Goal: Task Accomplishment & Management: Manage account settings

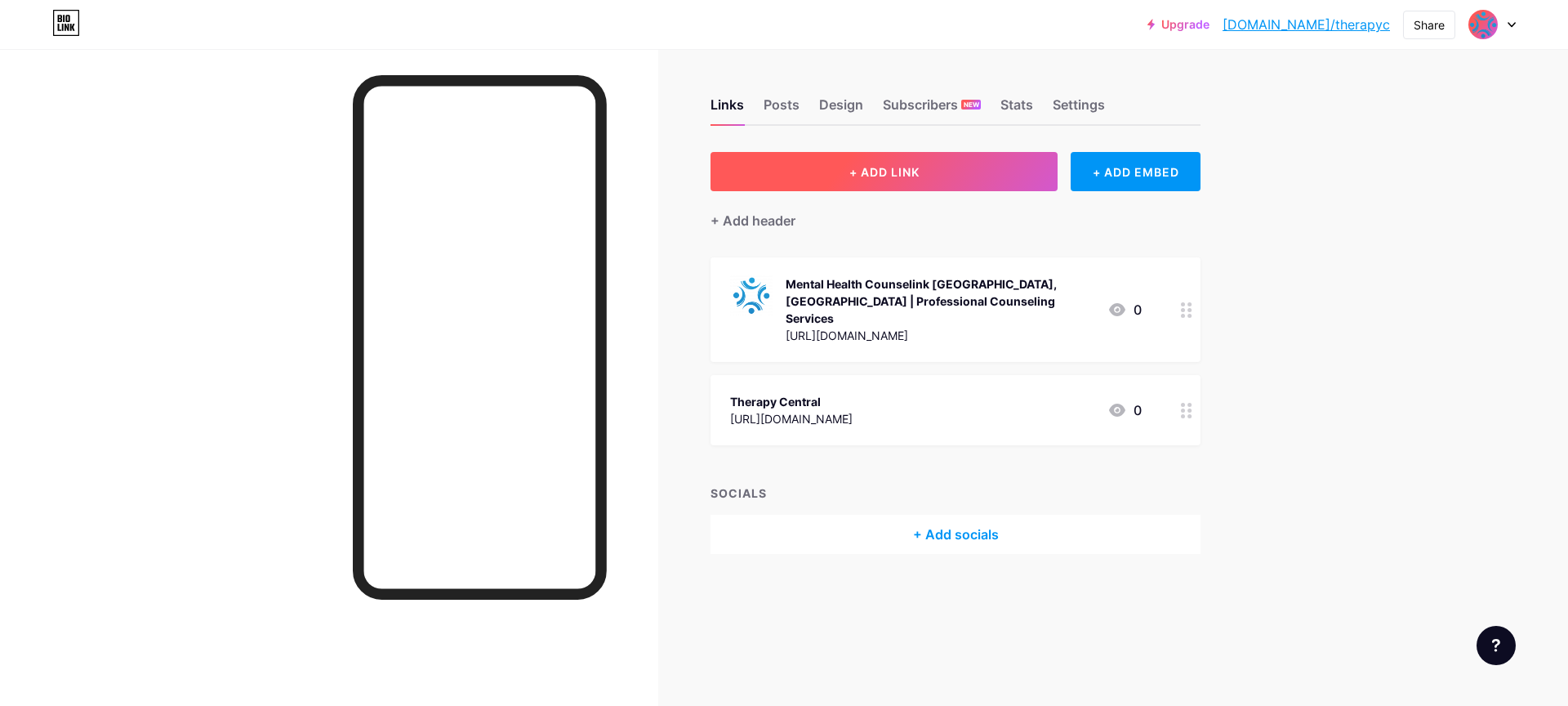
click at [989, 172] on button "+ ADD LINK" at bounding box center [884, 171] width 347 height 39
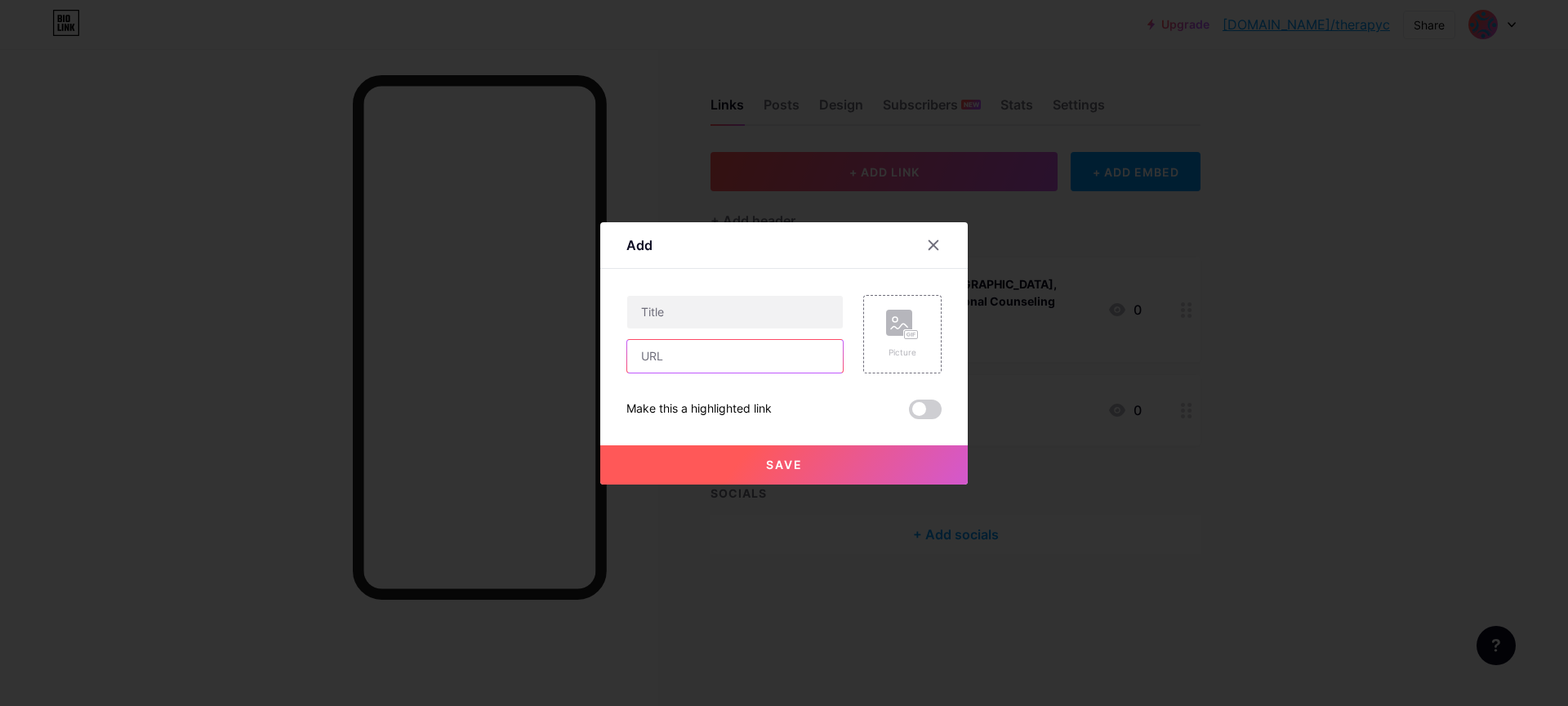
click at [756, 370] on input "text" at bounding box center [735, 355] width 215 height 32
paste input "[URL][DOMAIN_NAME]"
type input "[URL][DOMAIN_NAME]"
click at [748, 319] on input "text" at bounding box center [735, 312] width 215 height 32
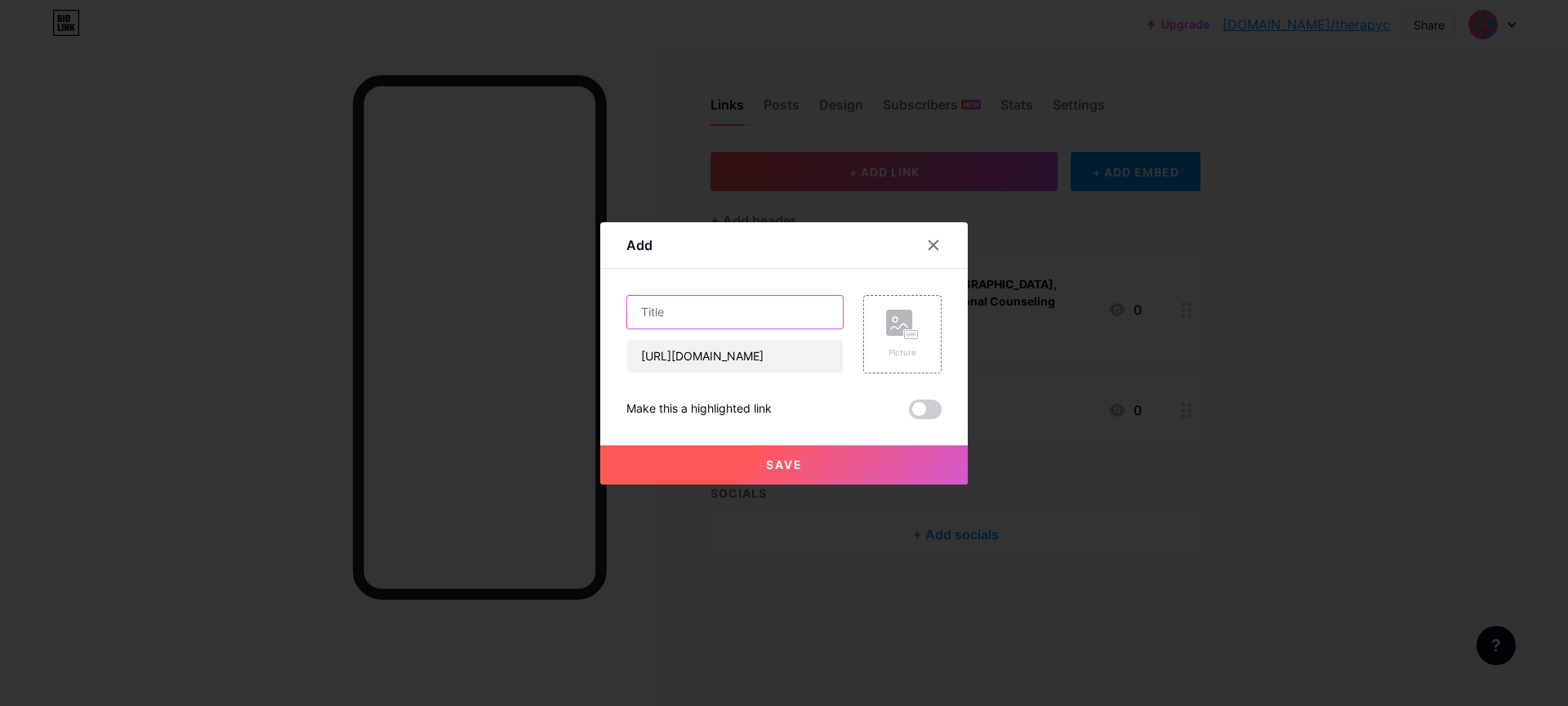
scroll to position [0, 0]
paste input "Online & In-Person Therapy in [GEOGRAPHIC_DATA] for All Ages"
type input "Online & In-Person Therapy in [GEOGRAPHIC_DATA] for All Ages"
click at [789, 472] on button "Save" at bounding box center [784, 464] width 368 height 39
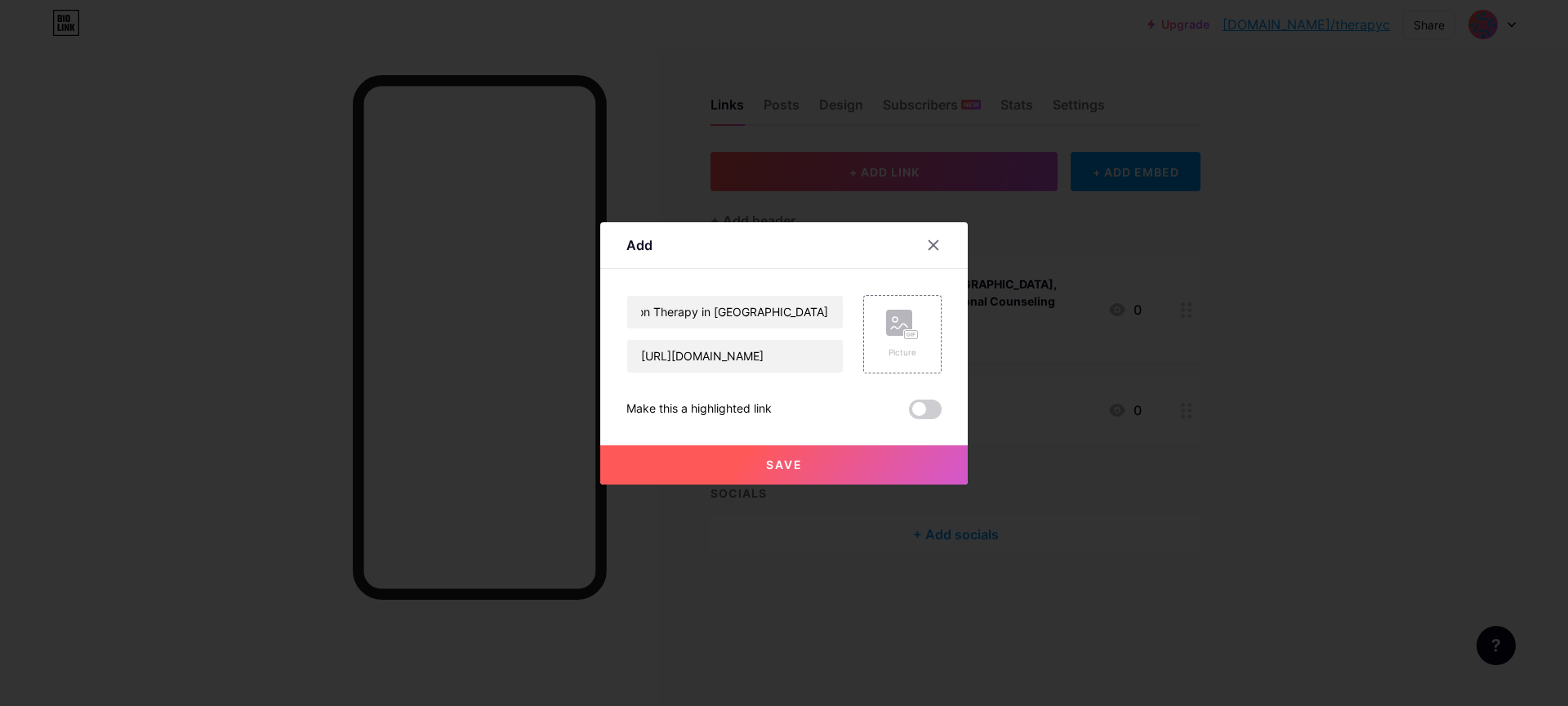
scroll to position [0, 0]
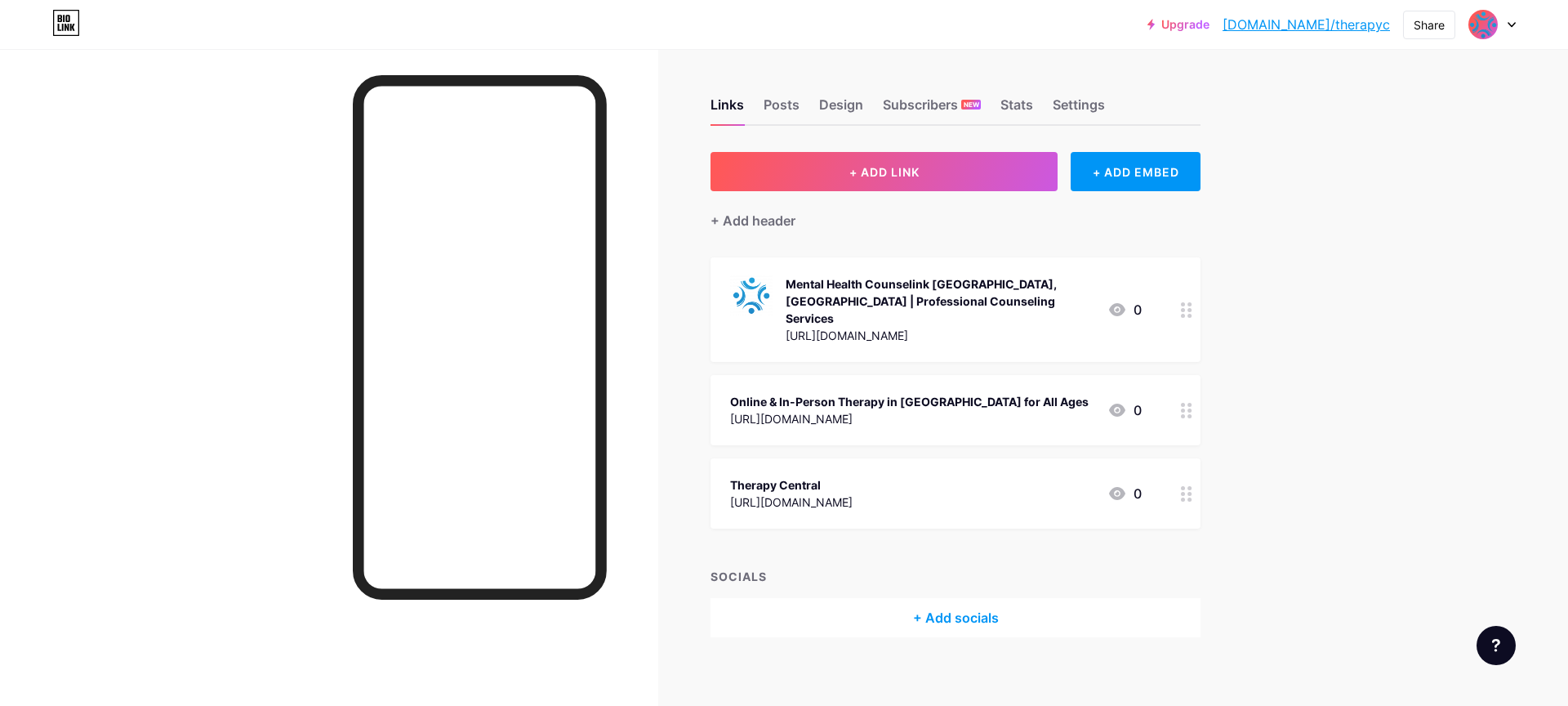
click at [1118, 404] on icon at bounding box center [1117, 410] width 17 height 13
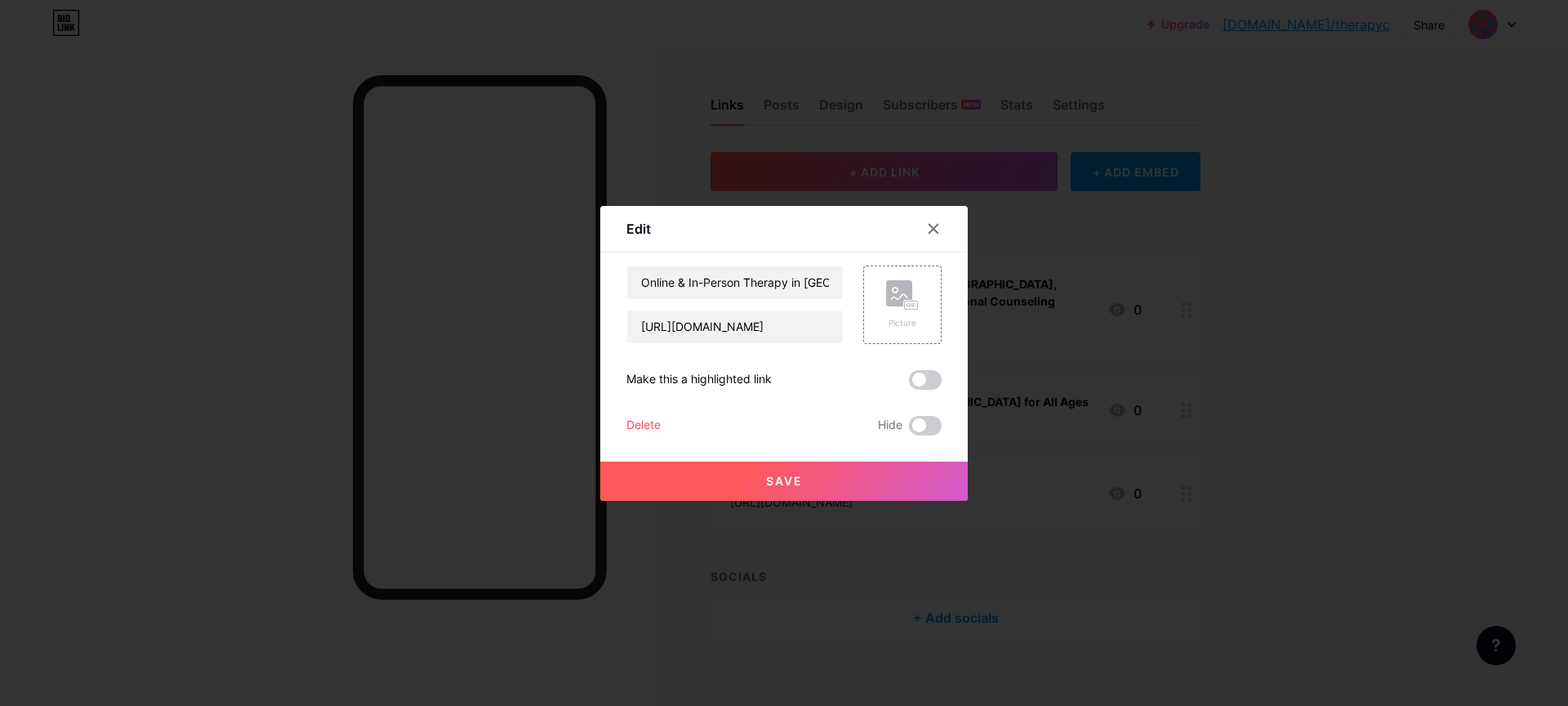
click at [753, 480] on button "Save" at bounding box center [784, 481] width 368 height 39
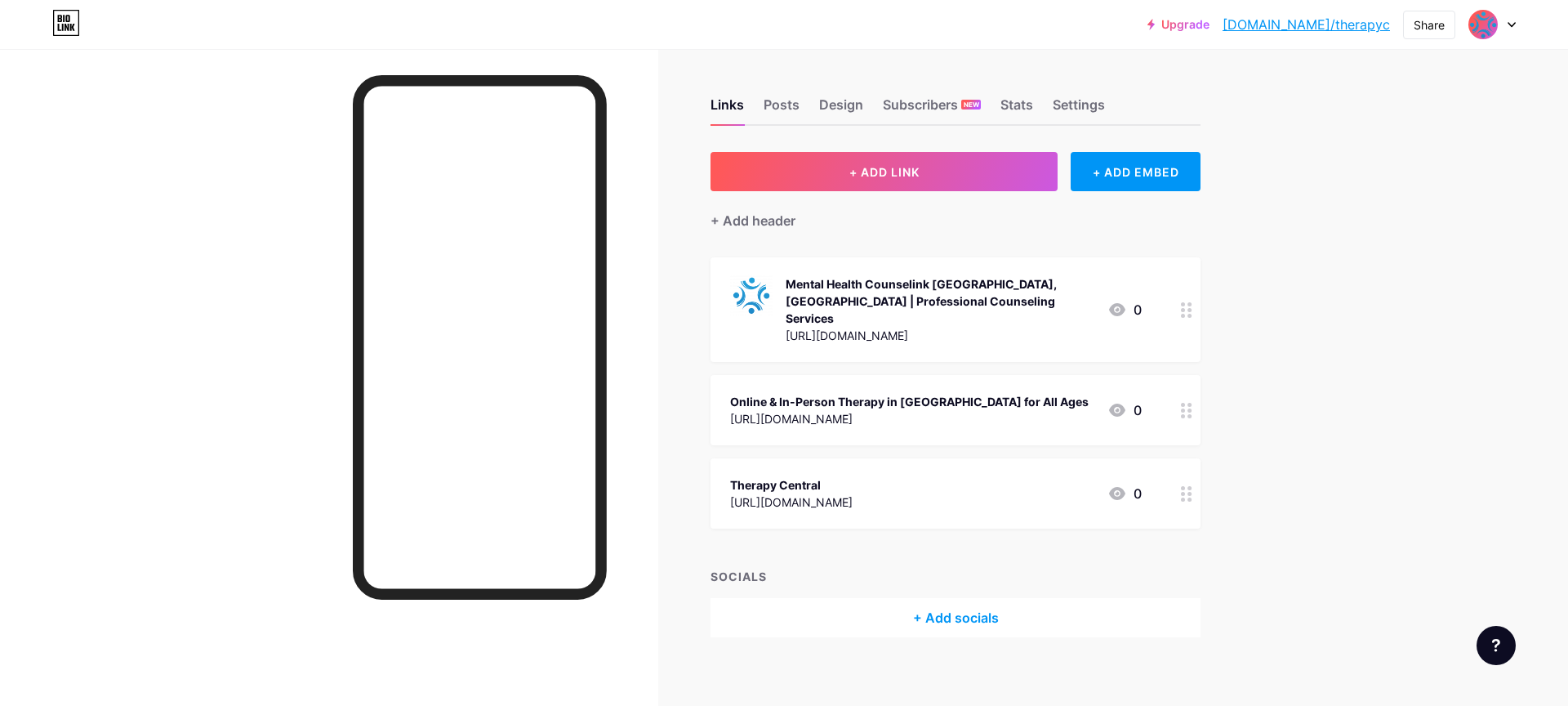
click at [873, 393] on div "Online & In-Person Therapy in [GEOGRAPHIC_DATA] for All Ages" at bounding box center [909, 401] width 359 height 17
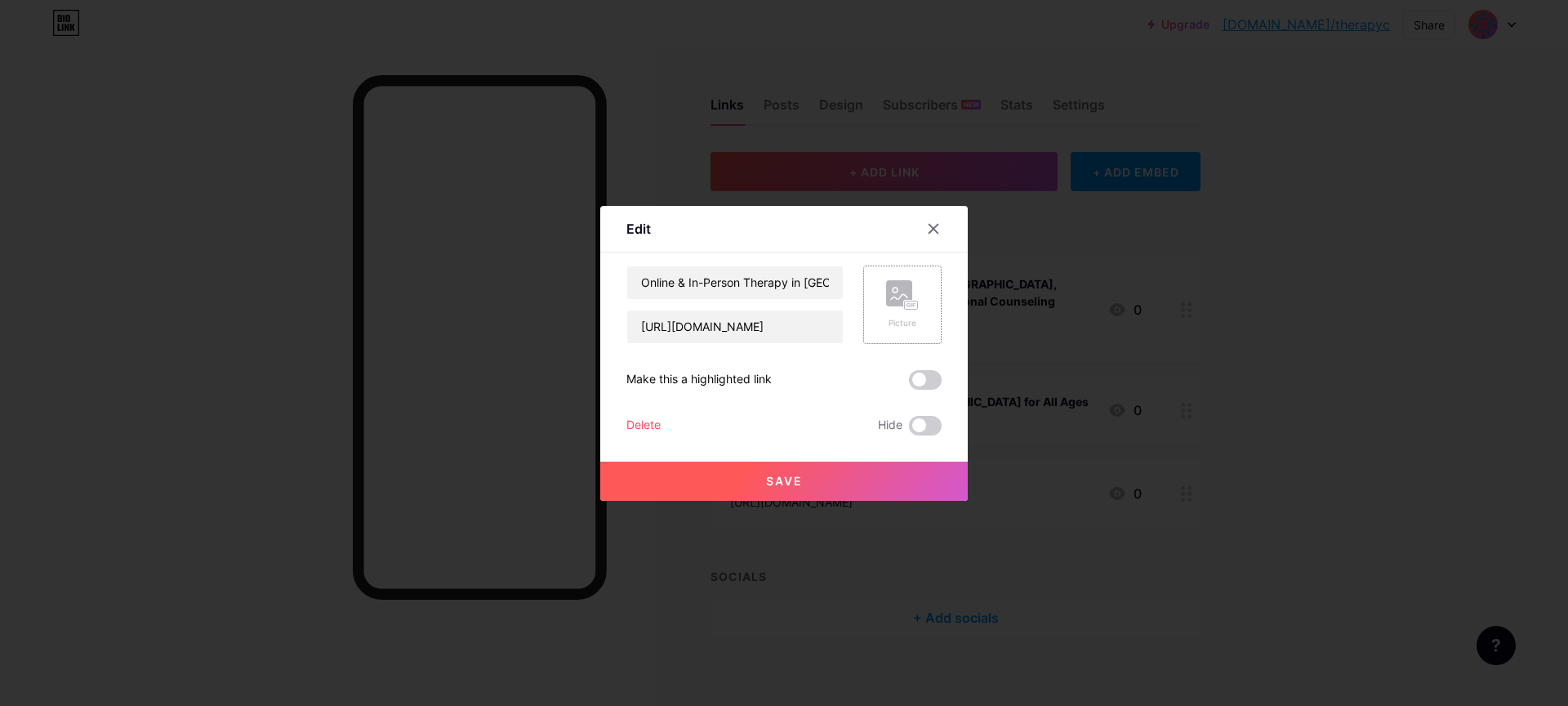
click at [906, 304] on rect at bounding box center [911, 305] width 13 height 8
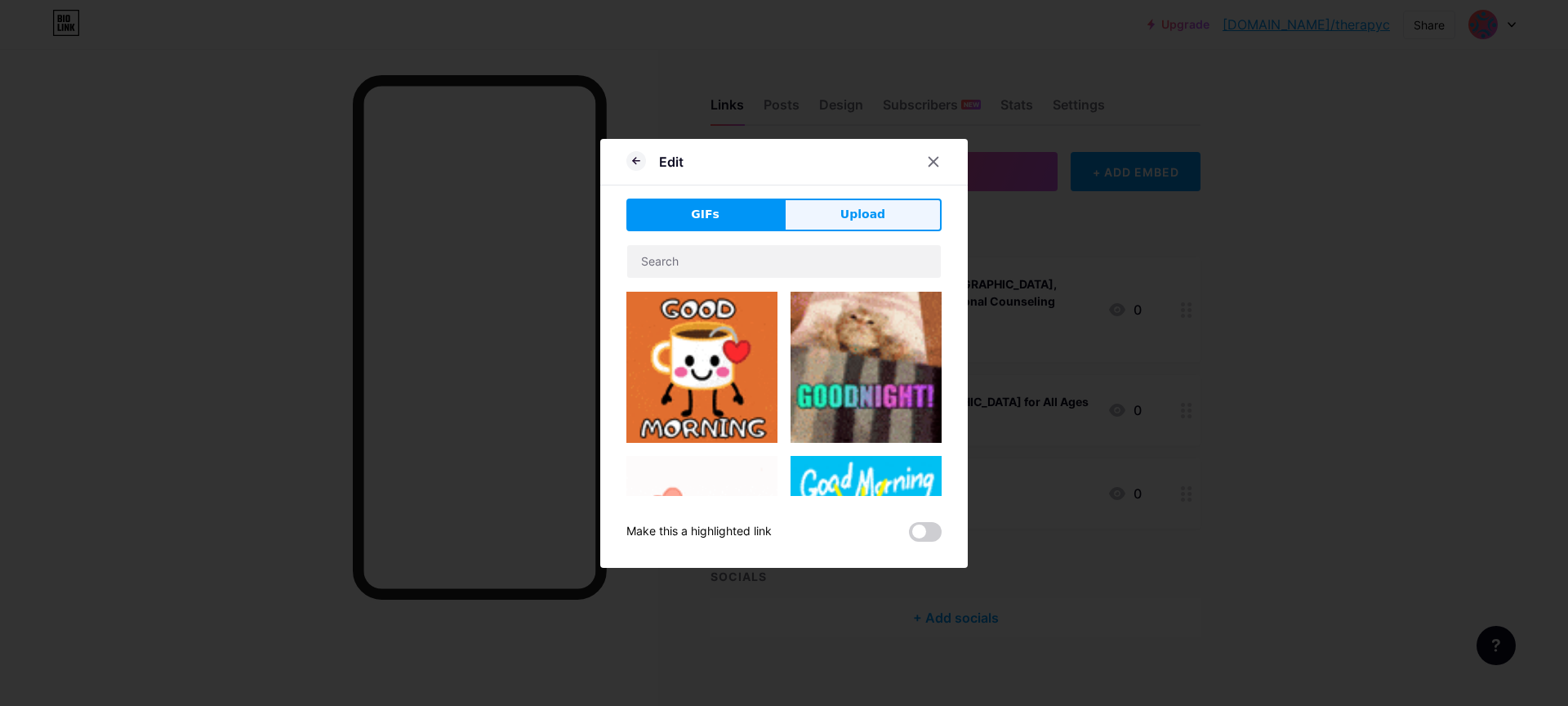
click at [840, 215] on span "Upload" at bounding box center [862, 214] width 45 height 17
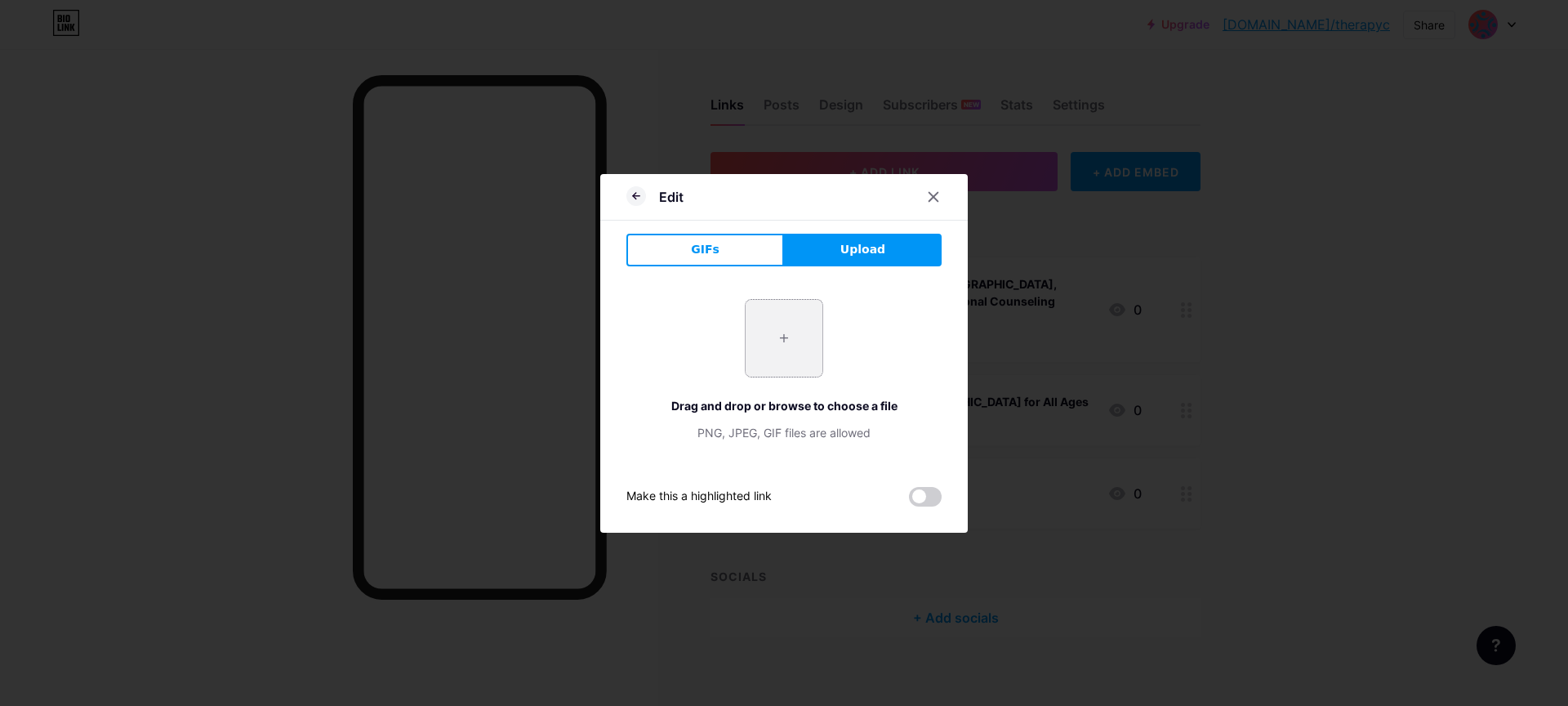
click at [794, 333] on input "file" at bounding box center [784, 338] width 77 height 77
type input "C:\fakepath\Hotels4humanity.jpg"
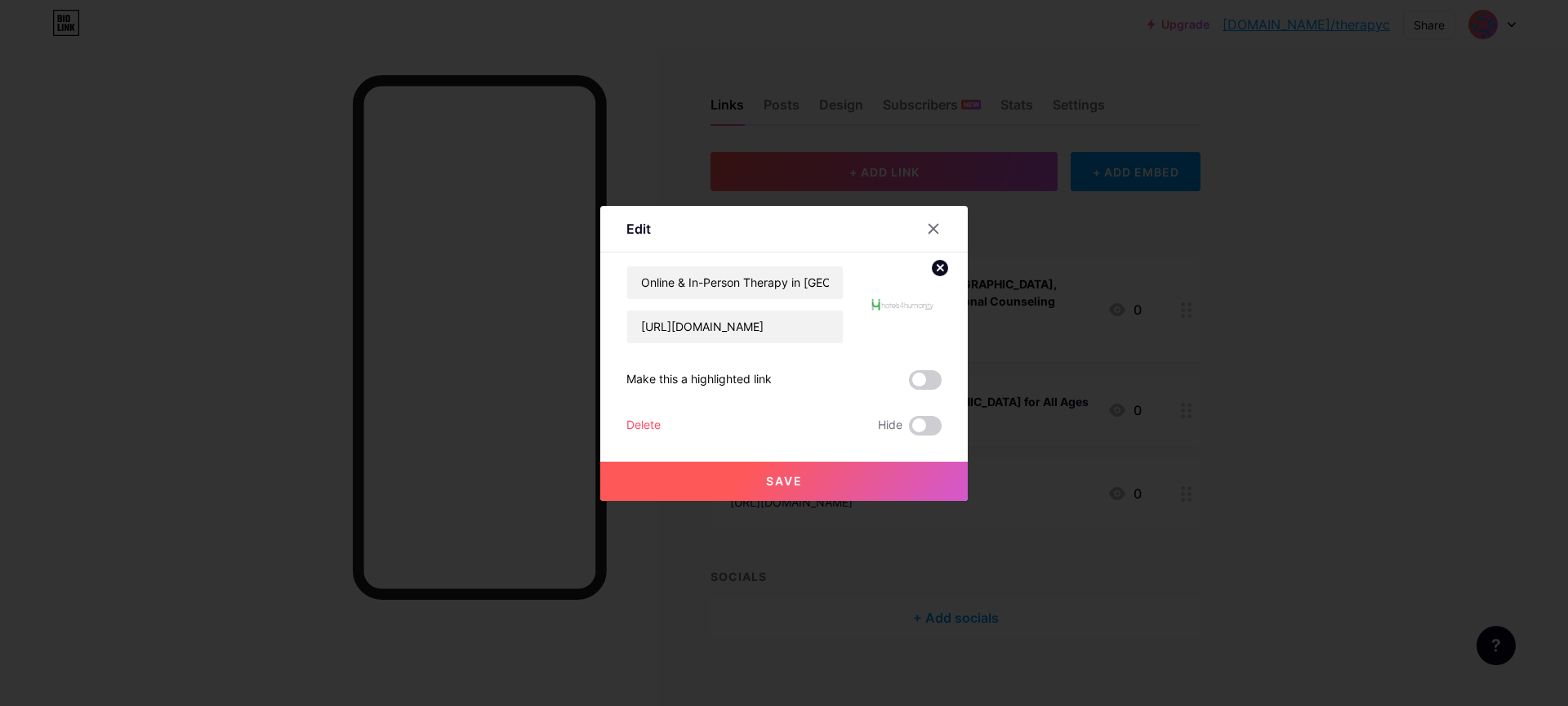
click at [893, 310] on img at bounding box center [902, 304] width 79 height 79
click at [931, 270] on circle at bounding box center [940, 268] width 18 height 18
click at [905, 304] on rect at bounding box center [911, 305] width 13 height 8
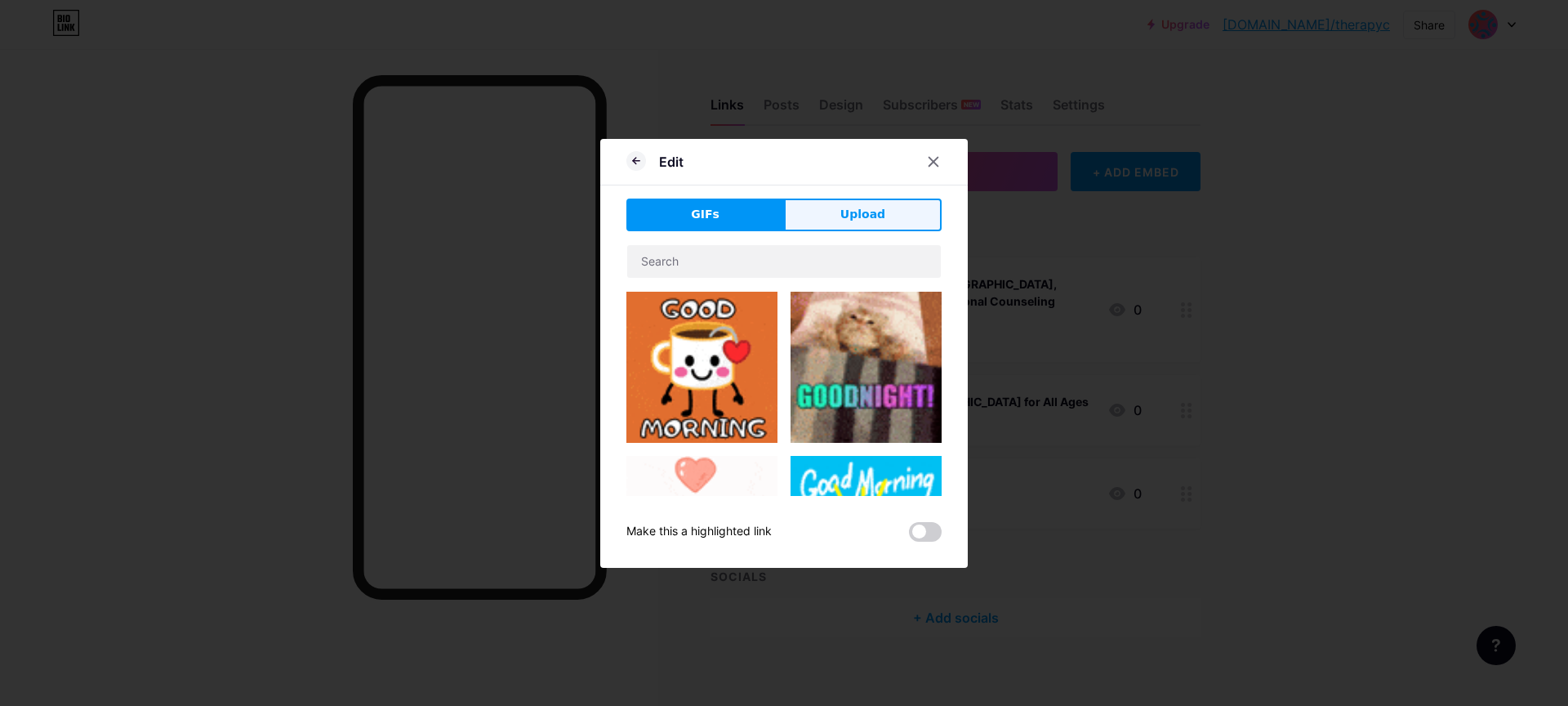
click at [852, 210] on span "Upload" at bounding box center [862, 214] width 45 height 17
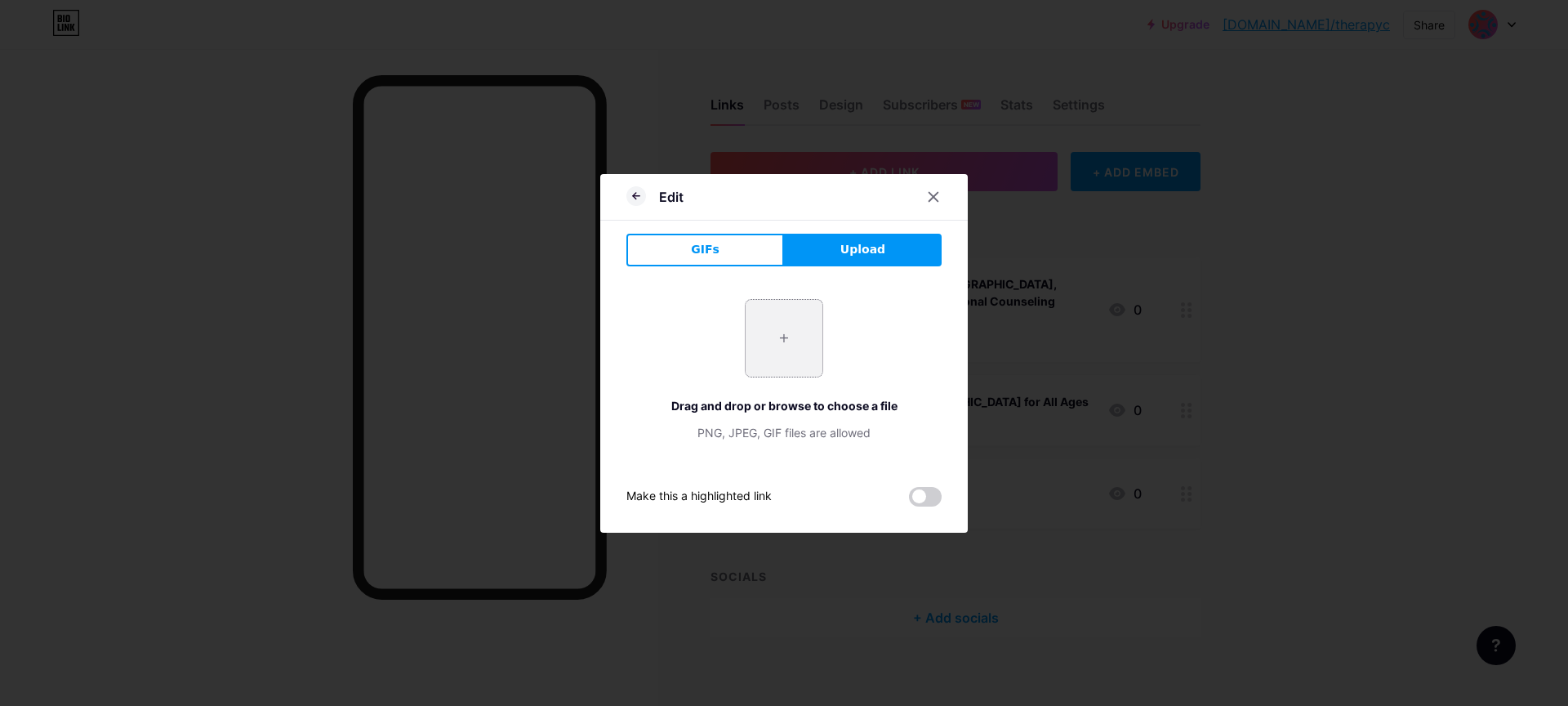
click at [794, 342] on input "file" at bounding box center [784, 338] width 77 height 77
type input "C:\fakepath\IMG_5538 (1).png"
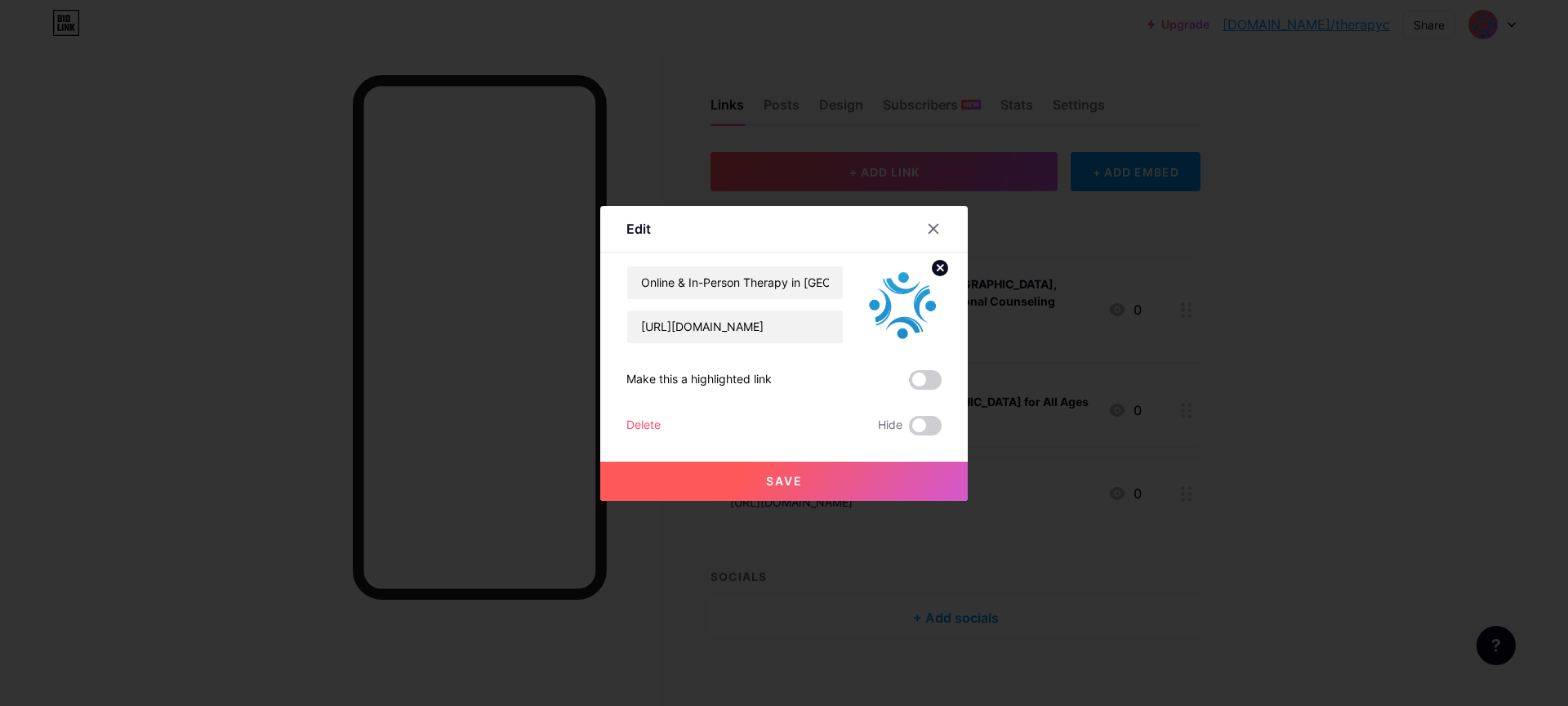
click at [783, 486] on span "Save" at bounding box center [784, 481] width 36 height 14
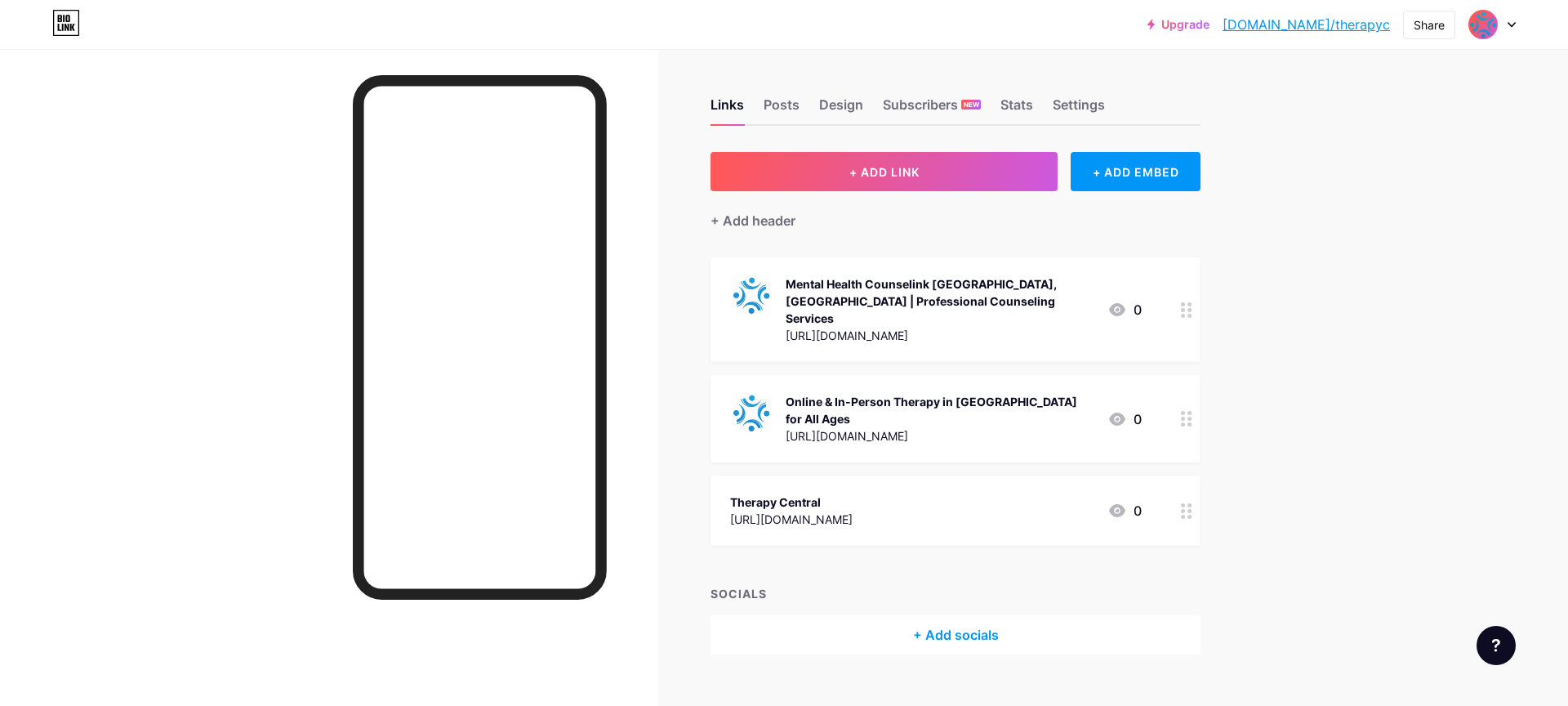
click at [878, 393] on div "Online & In-Person Therapy in [GEOGRAPHIC_DATA] for All Ages" at bounding box center [939, 409] width 309 height 34
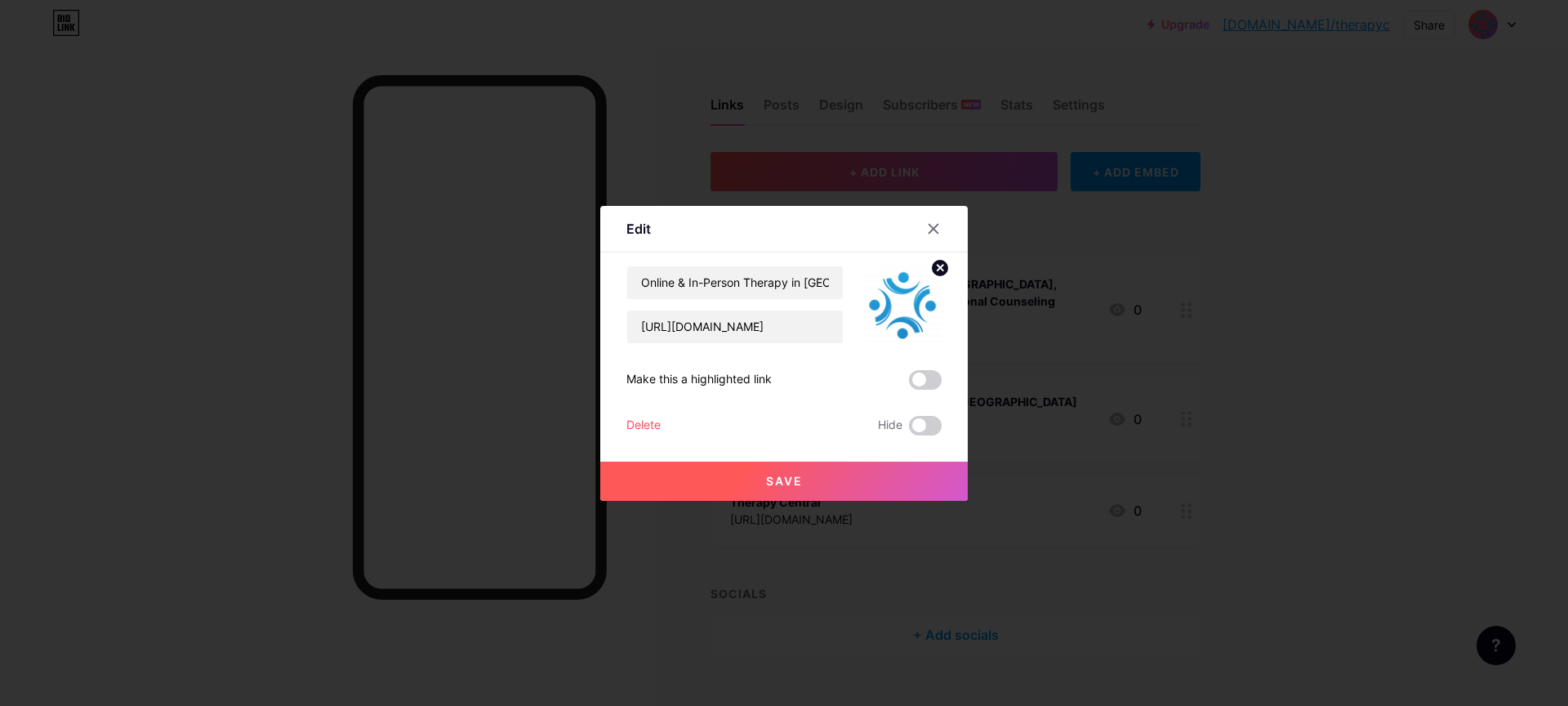
click at [1001, 535] on div at bounding box center [784, 353] width 1568 height 706
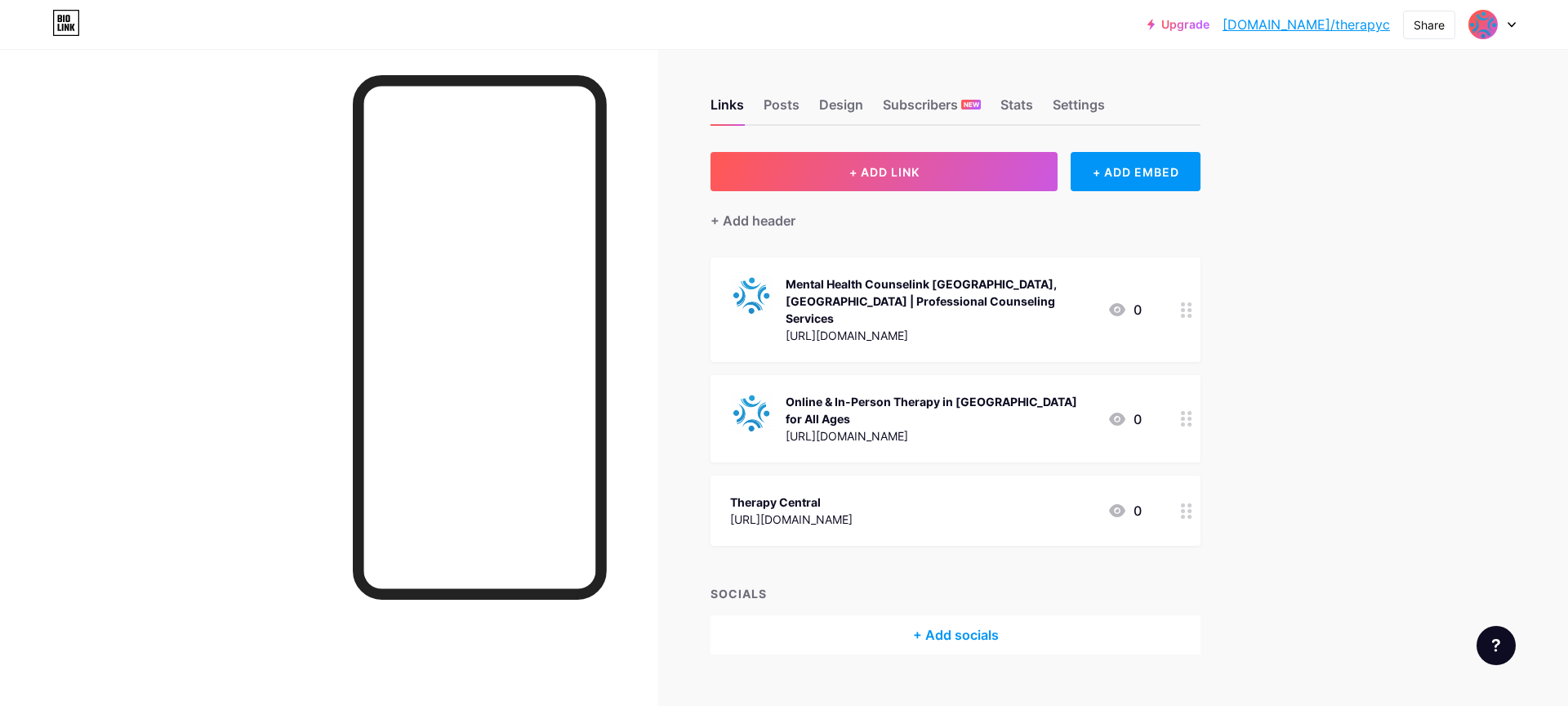
click at [1175, 394] on div at bounding box center [1186, 418] width 28 height 87
click at [1127, 534] on div at bounding box center [784, 353] width 1568 height 706
click at [1447, 20] on div "Share" at bounding box center [1428, 25] width 52 height 28
click at [1334, 85] on div "Copy link" at bounding box center [1333, 84] width 244 height 39
click at [1479, 22] on img at bounding box center [1483, 25] width 27 height 27
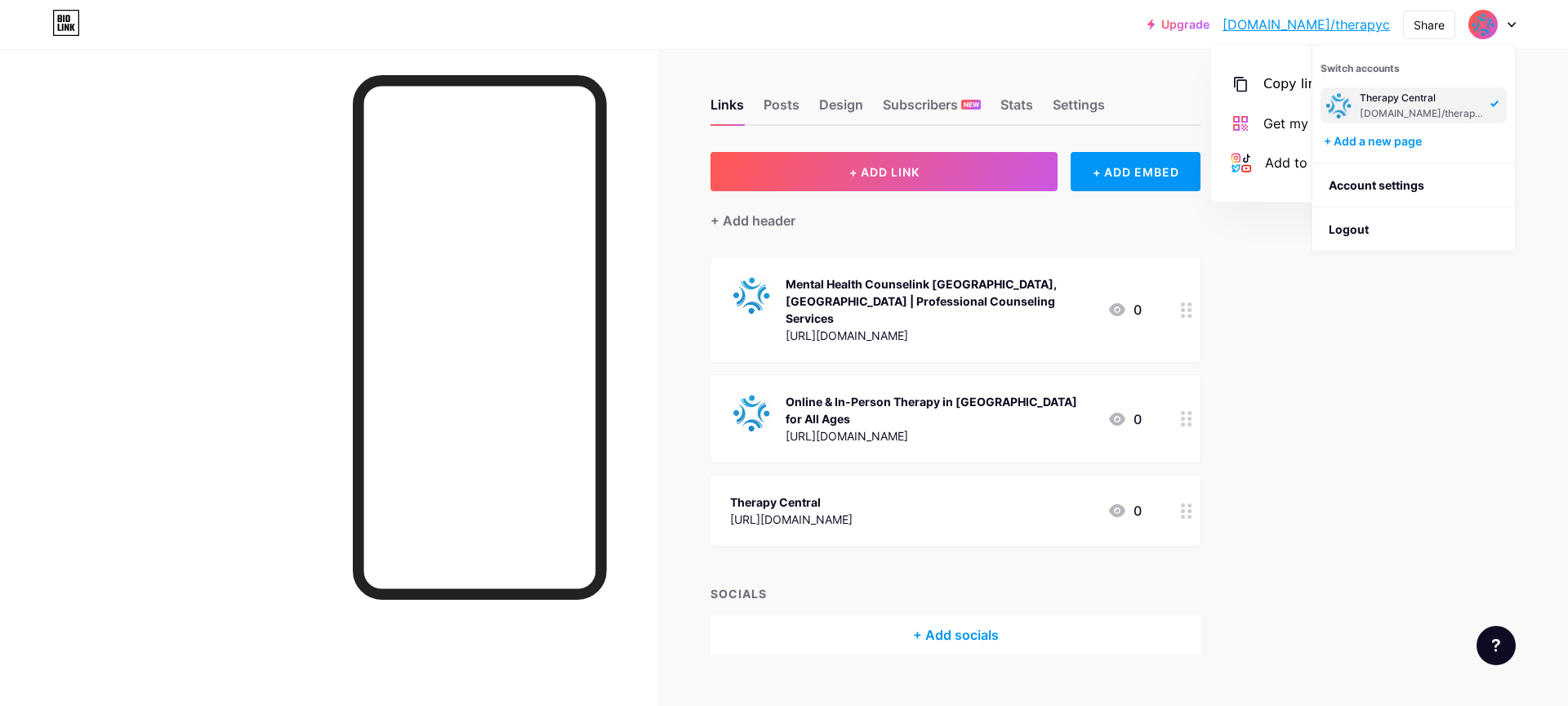
click at [1362, 323] on div "Upgrade [DOMAIN_NAME]/therap... [DOMAIN_NAME]/therapyc Share Copy link [URL][DO…" at bounding box center [784, 368] width 1568 height 736
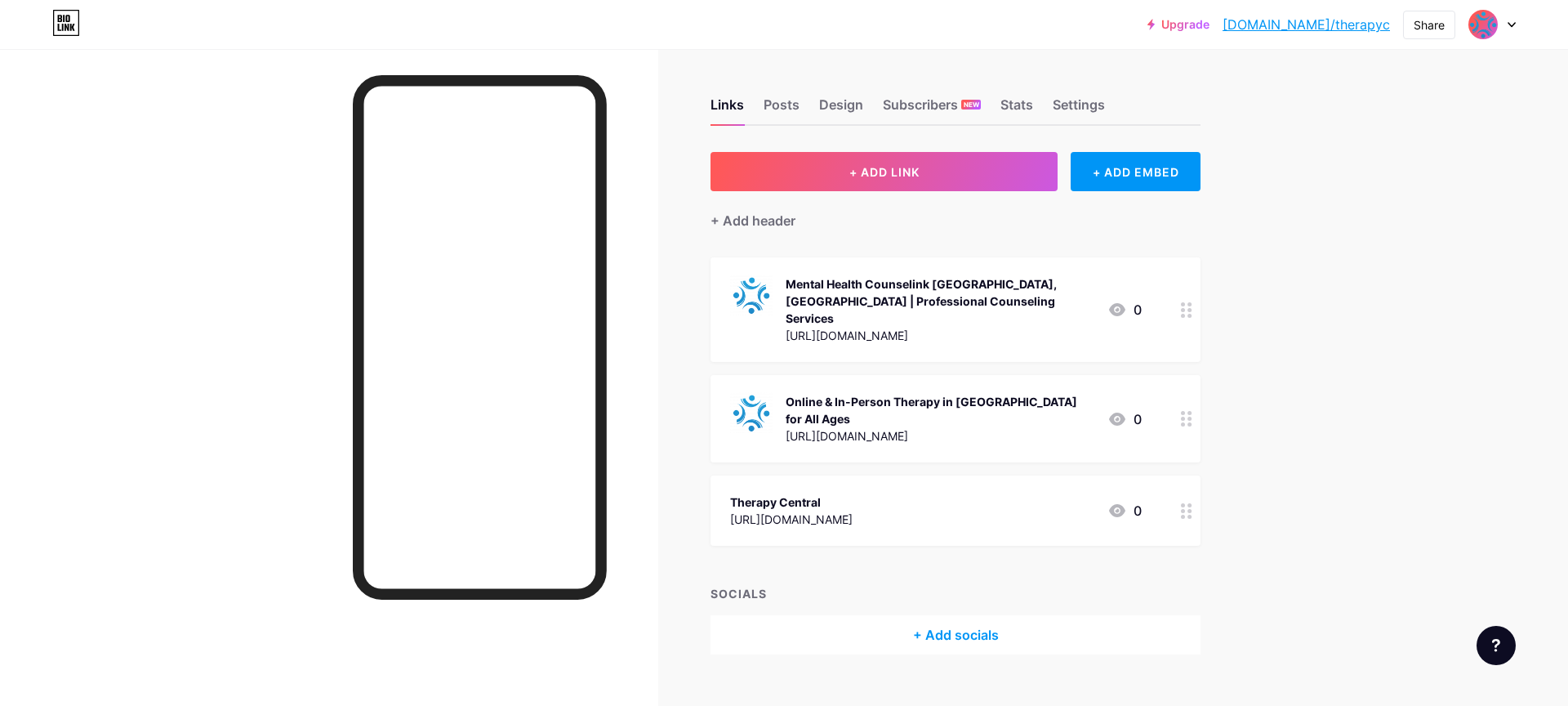
click at [890, 615] on div "+ Add socials" at bounding box center [955, 634] width 490 height 39
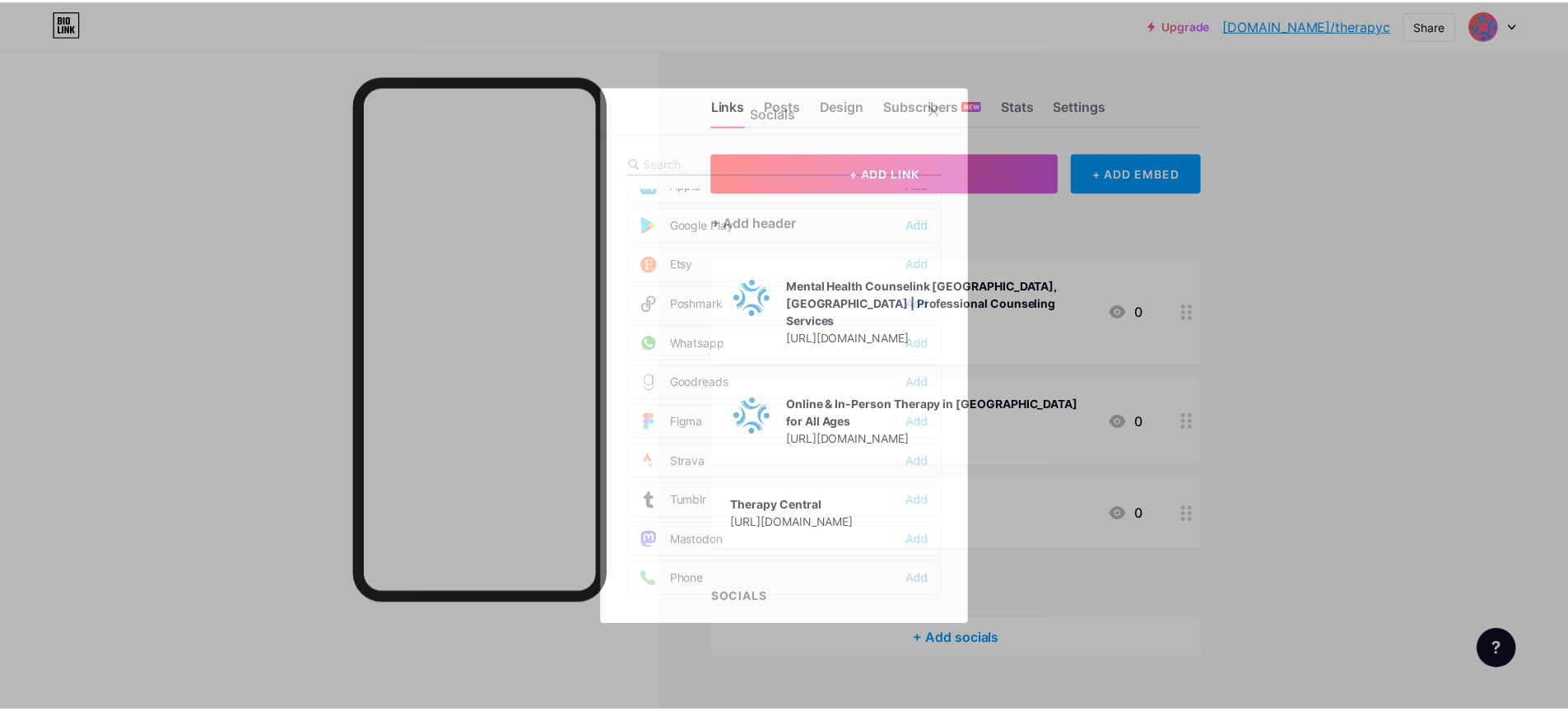
scroll to position [1484, 0]
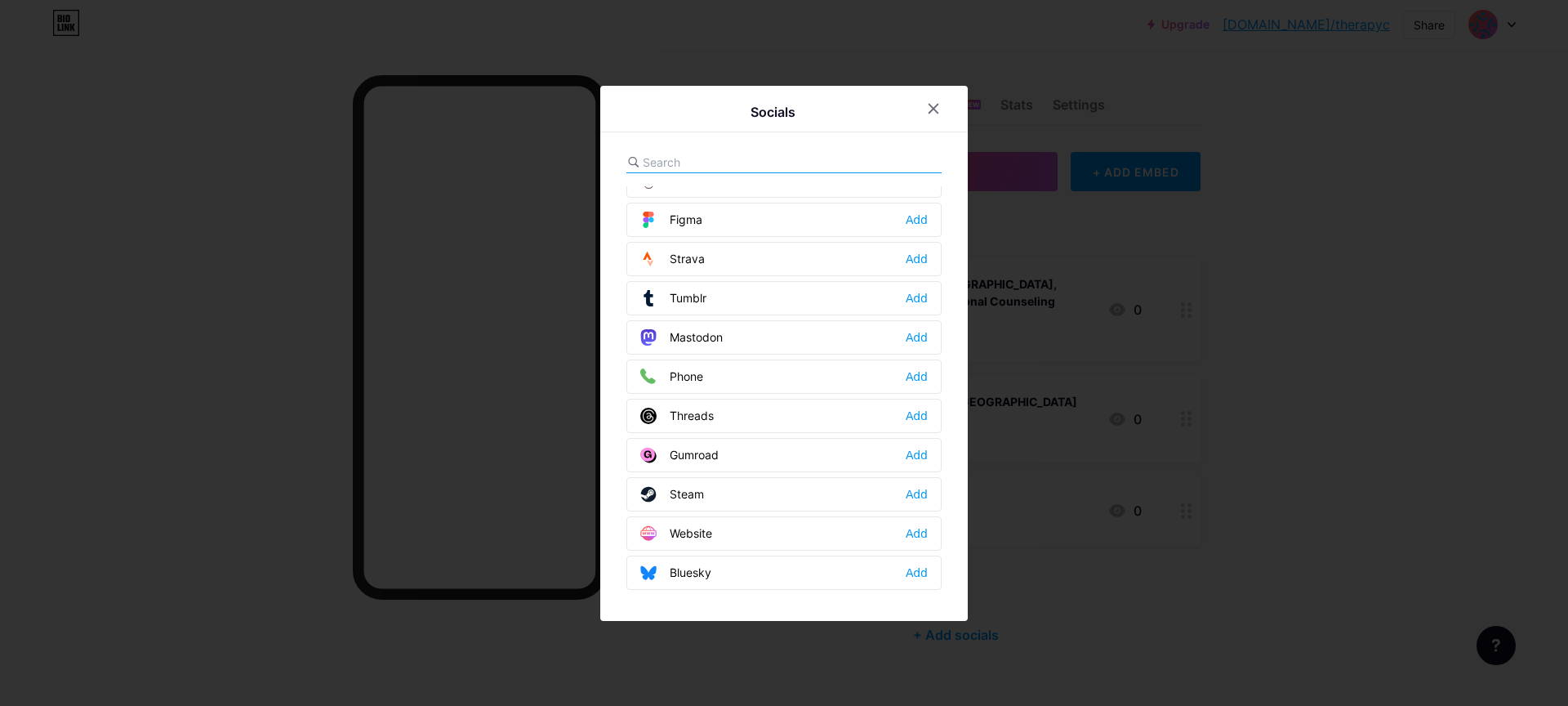
click at [1406, 474] on div at bounding box center [784, 353] width 1568 height 706
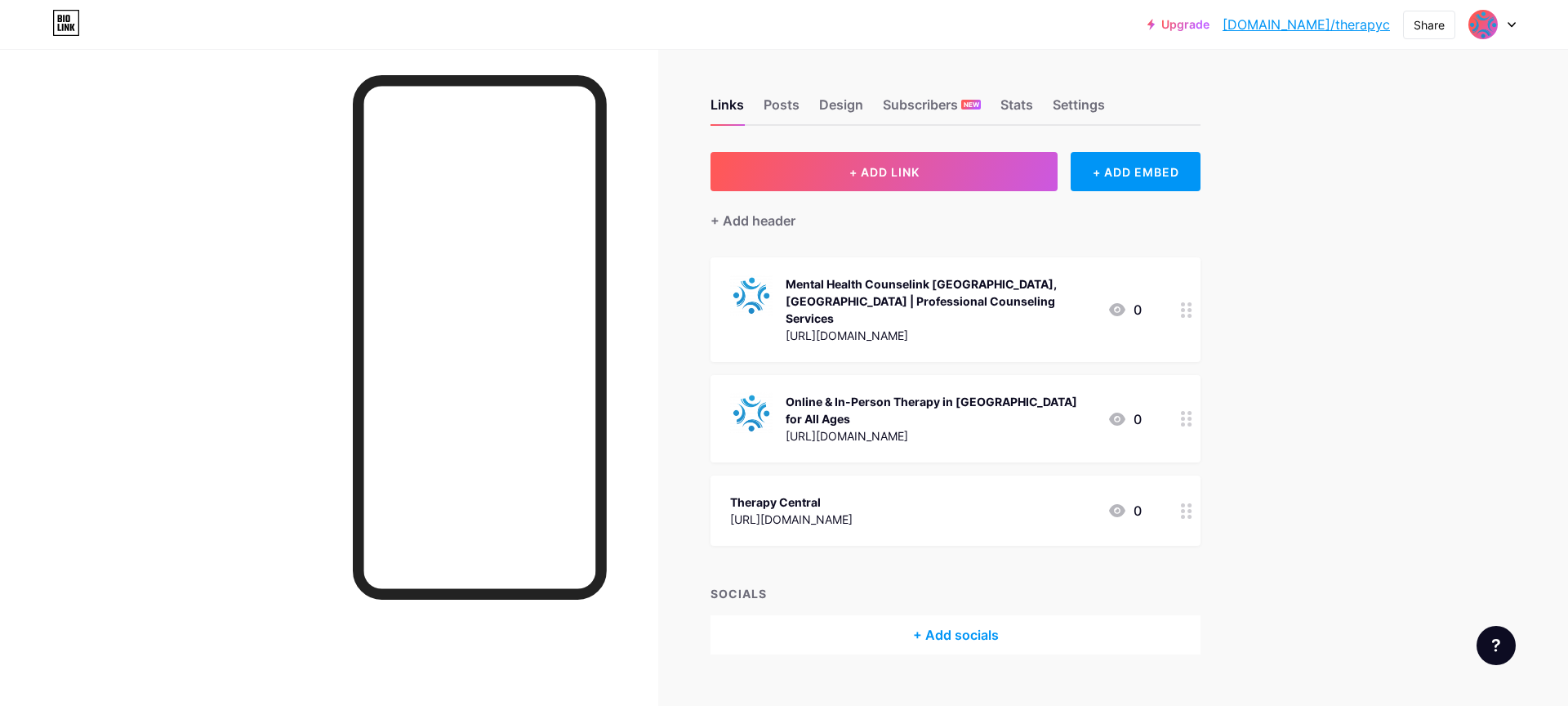
click at [1497, 24] on div at bounding box center [1482, 24] width 29 height 29
click at [1383, 187] on link "Account settings" at bounding box center [1413, 185] width 202 height 44
click at [1186, 411] on icon at bounding box center [1186, 418] width 12 height 16
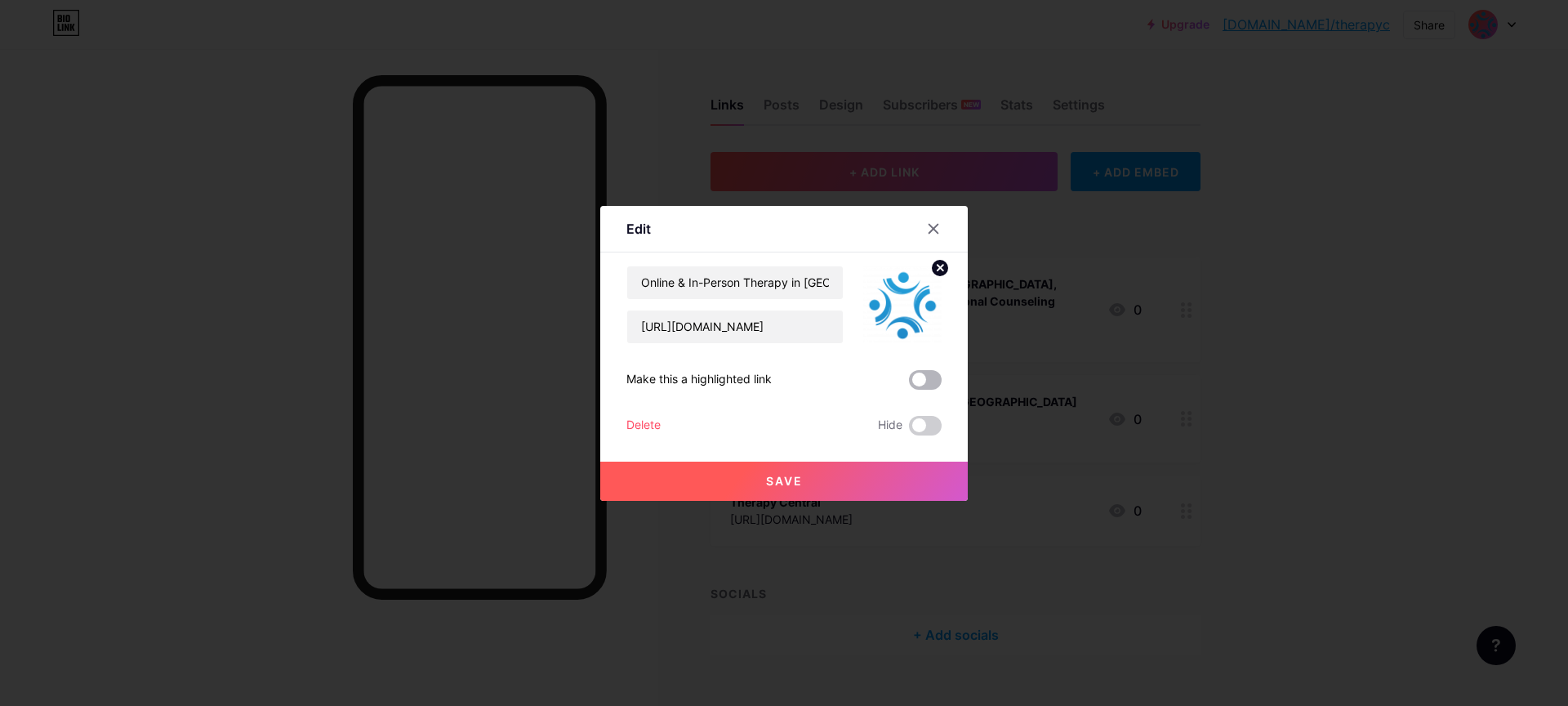
click at [915, 383] on span at bounding box center [924, 380] width 32 height 20
click at [909, 384] on input "checkbox" at bounding box center [909, 384] width 0 height 0
click at [1286, 417] on div at bounding box center [784, 353] width 1568 height 706
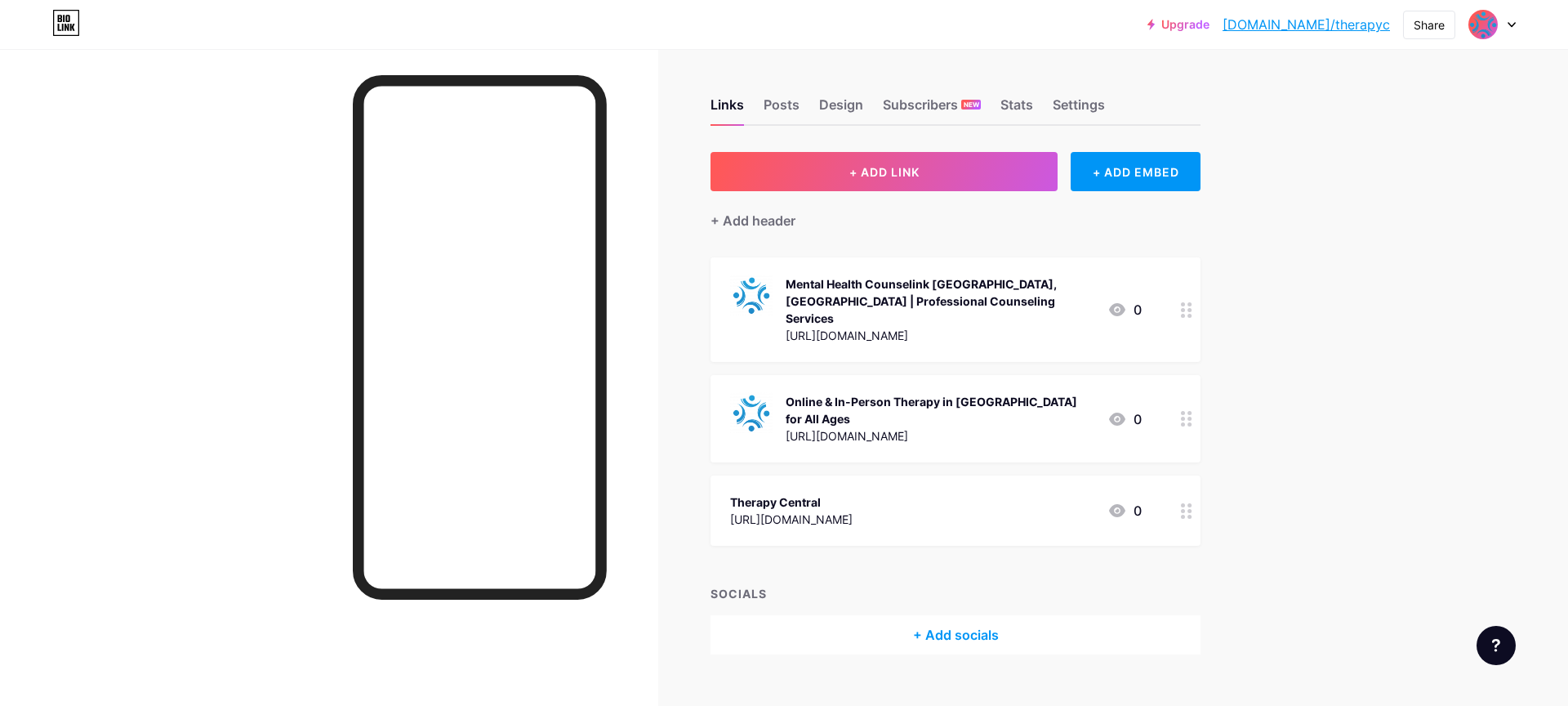
click at [927, 428] on div "[URL][DOMAIN_NAME]" at bounding box center [939, 436] width 309 height 17
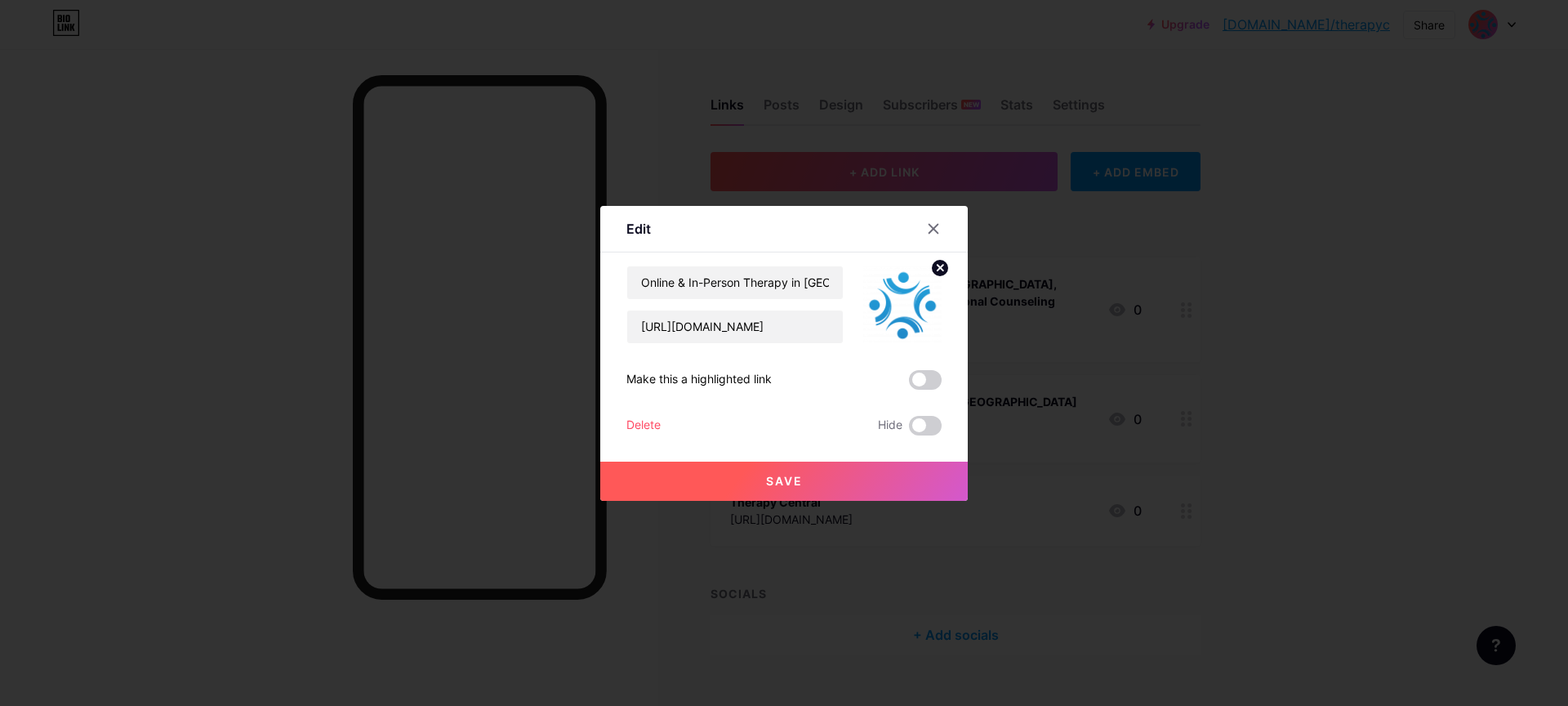
drag, startPoint x: 922, startPoint y: 374, endPoint x: 911, endPoint y: 399, distance: 27.3
click at [922, 373] on span at bounding box center [924, 380] width 32 height 20
click at [909, 384] on input "checkbox" at bounding box center [909, 384] width 0 height 0
click at [884, 481] on button "Save" at bounding box center [784, 481] width 368 height 39
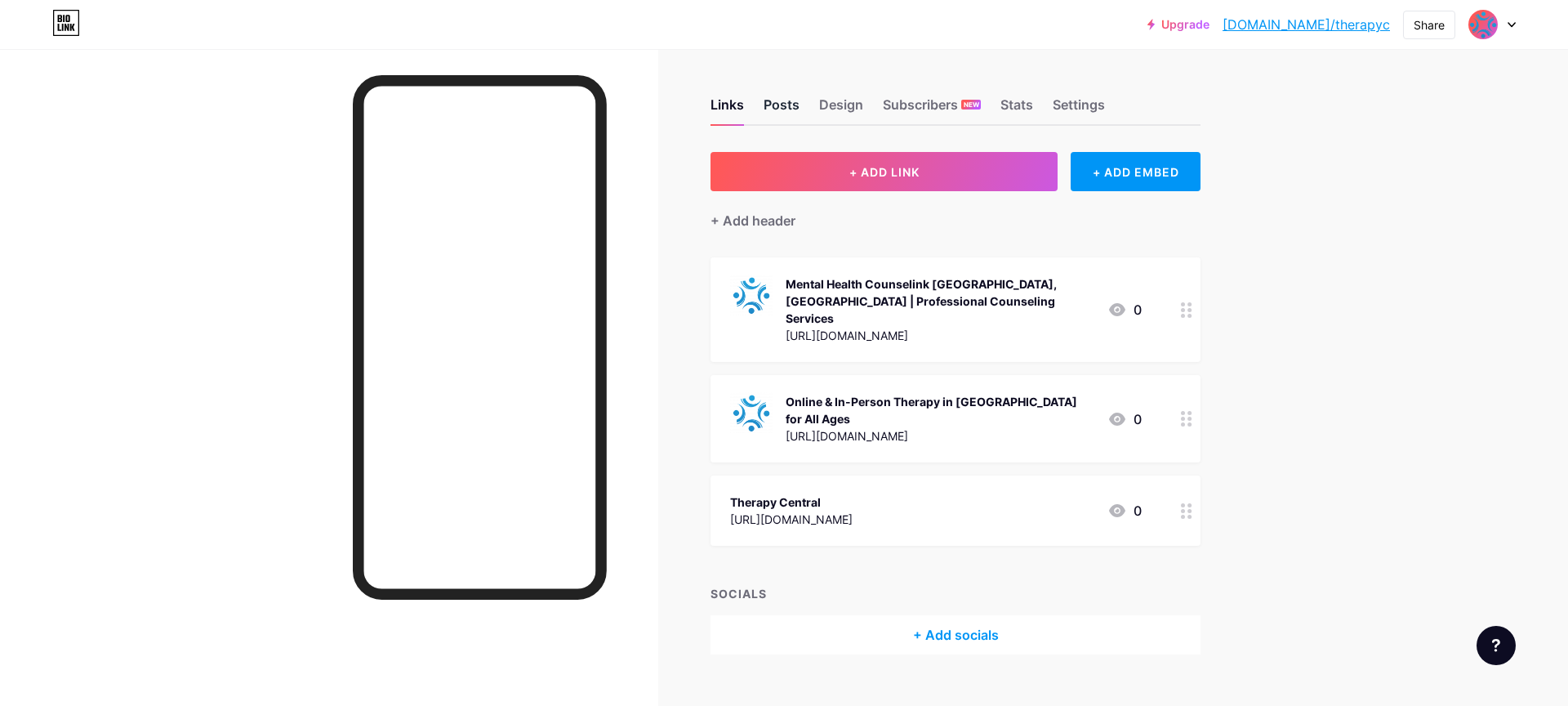
click at [777, 105] on div "Posts" at bounding box center [781, 109] width 36 height 29
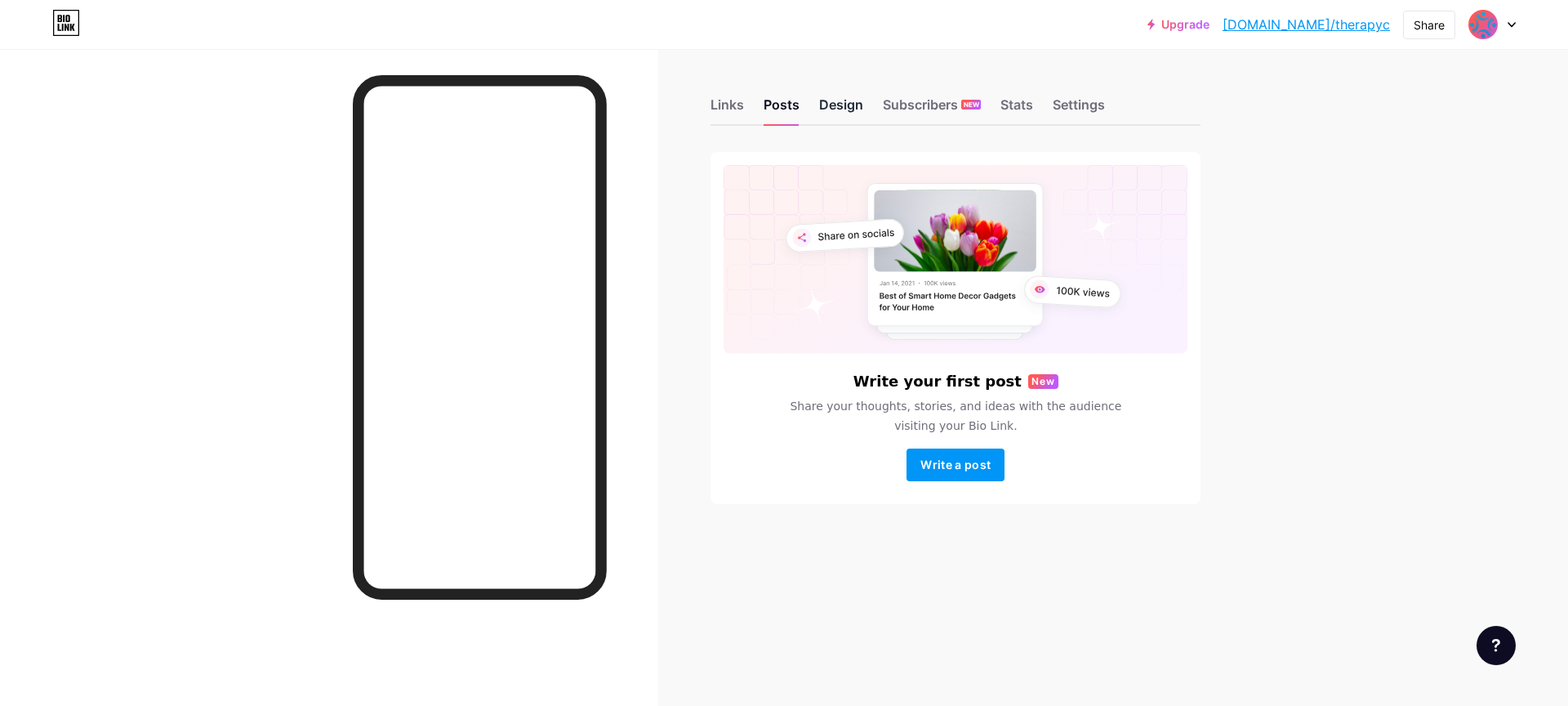
click at [832, 99] on div "Design" at bounding box center [841, 109] width 44 height 29
click at [722, 105] on div "Links" at bounding box center [727, 109] width 33 height 29
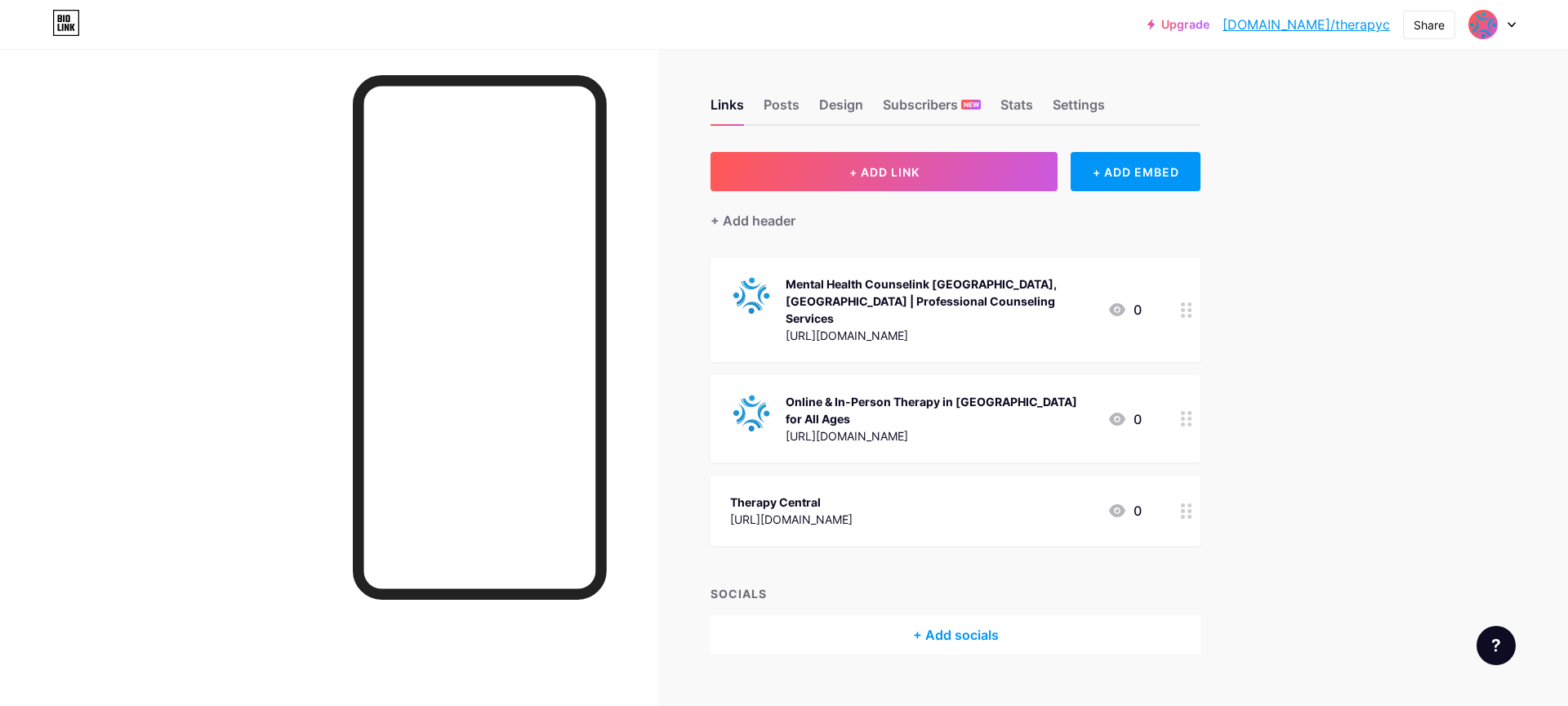
click at [1120, 413] on icon at bounding box center [1117, 419] width 17 height 13
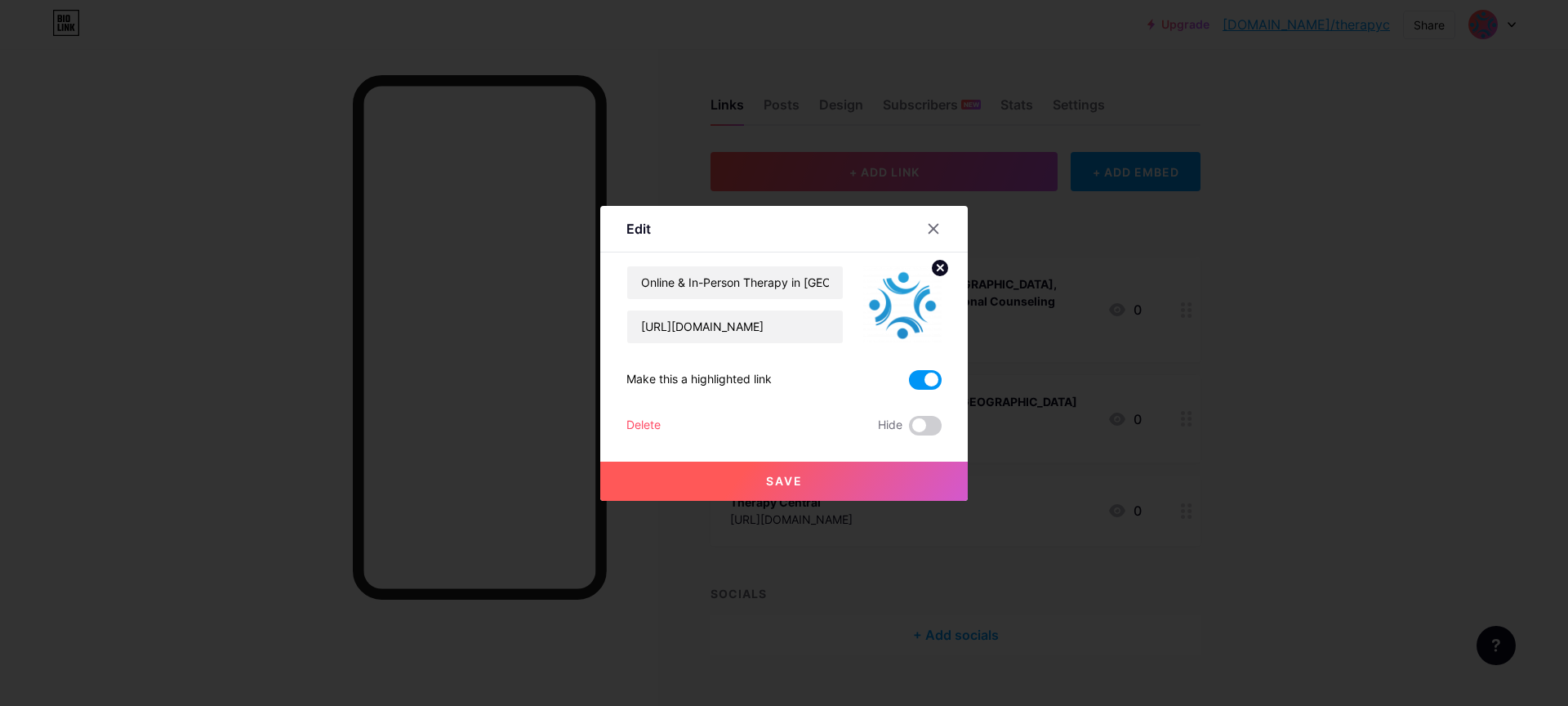
click at [803, 481] on button "Save" at bounding box center [784, 481] width 368 height 39
click at [1294, 565] on div at bounding box center [784, 353] width 1568 height 706
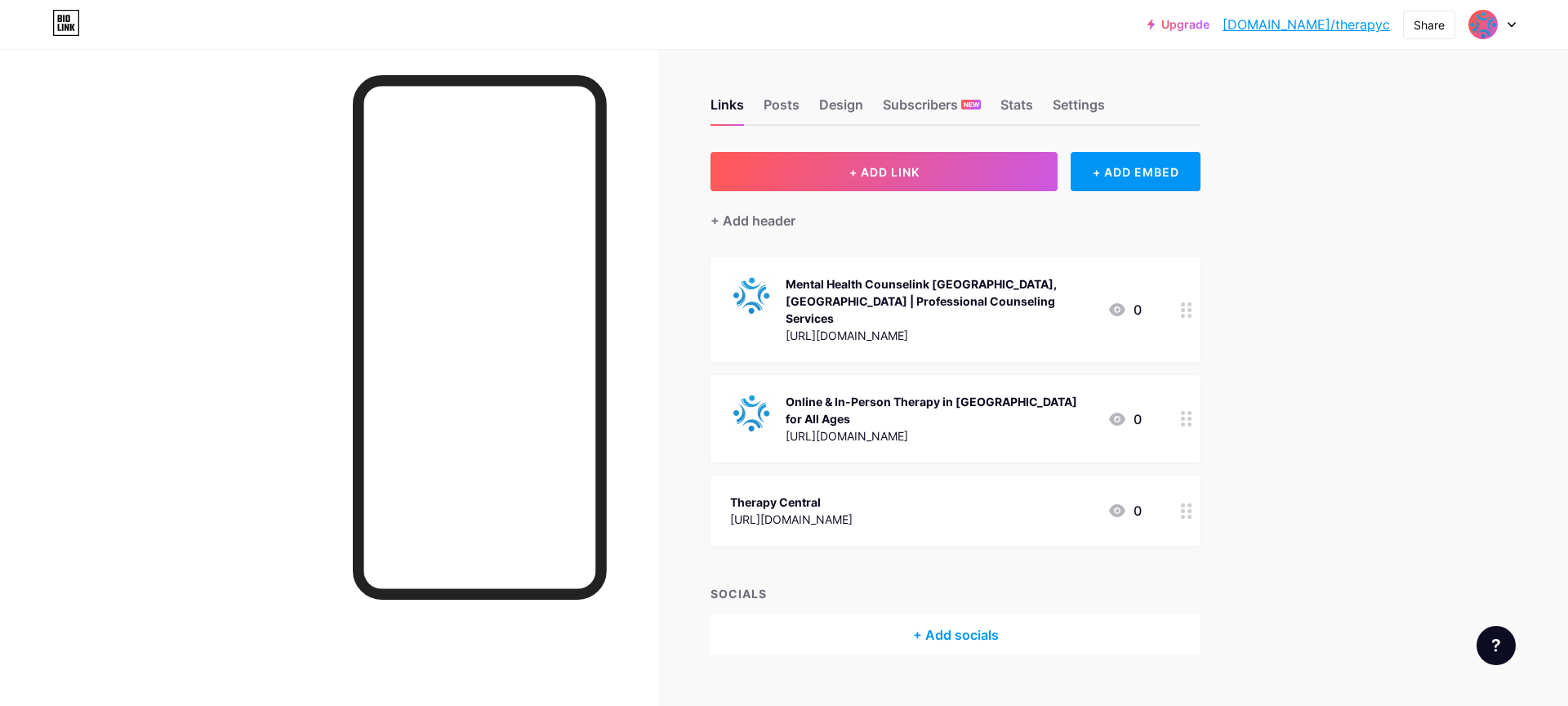
click at [1113, 413] on icon at bounding box center [1117, 419] width 17 height 13
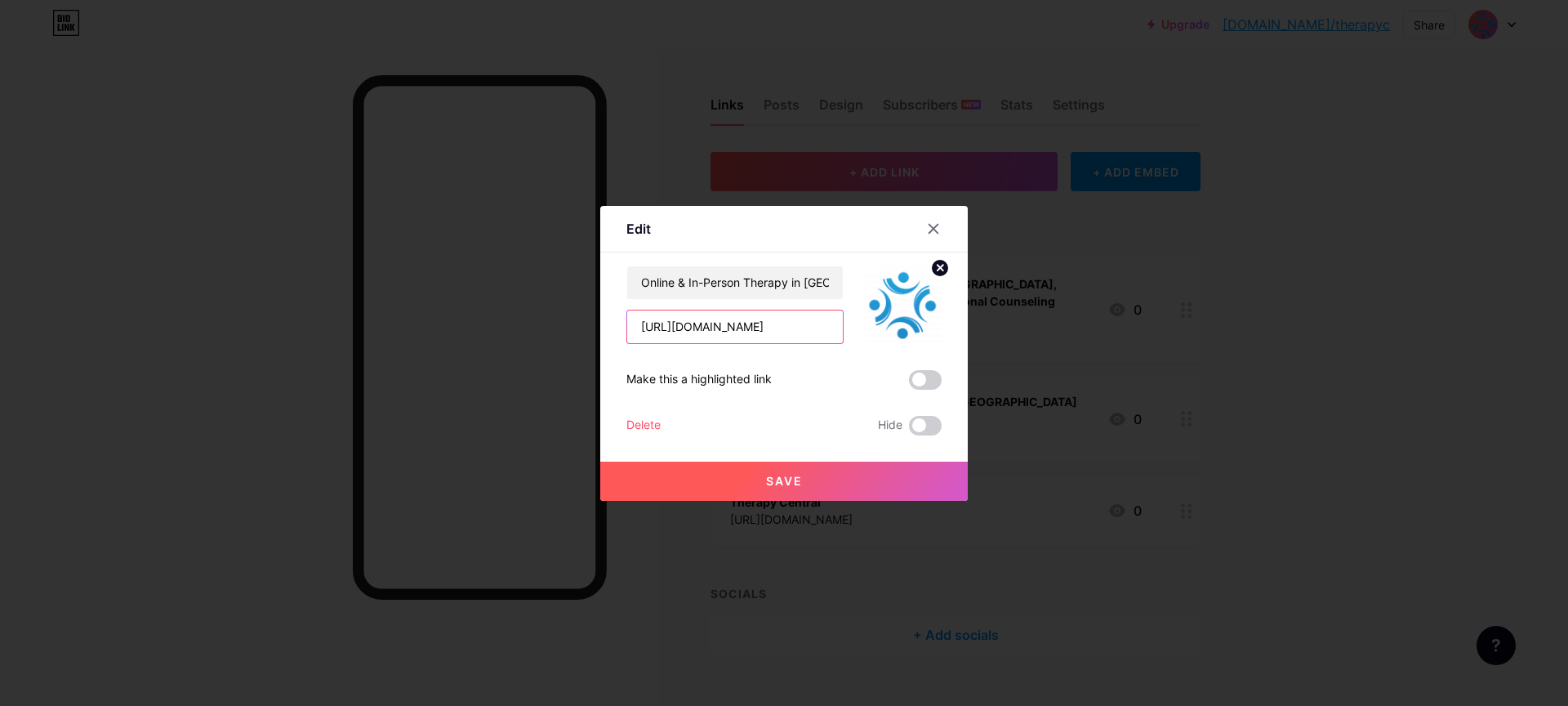
click at [768, 326] on input "[URL][DOMAIN_NAME]" at bounding box center [735, 326] width 215 height 32
click at [909, 375] on span at bounding box center [924, 380] width 32 height 20
click at [909, 384] on input "checkbox" at bounding box center [909, 384] width 0 height 0
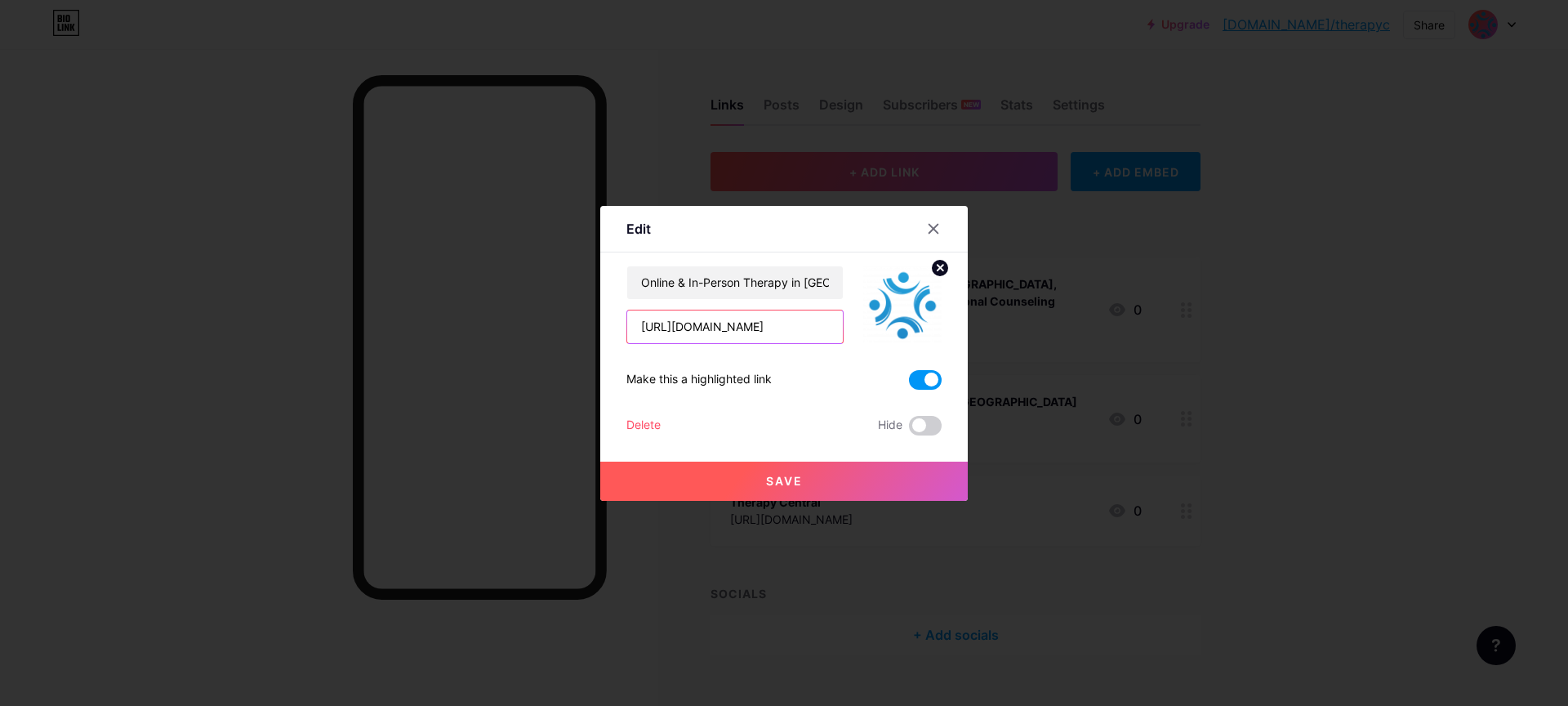
click at [798, 326] on input "[URL][DOMAIN_NAME]" at bounding box center [735, 326] width 215 height 32
click at [825, 471] on button "Save" at bounding box center [784, 481] width 368 height 39
click at [1241, 336] on div at bounding box center [784, 353] width 1568 height 706
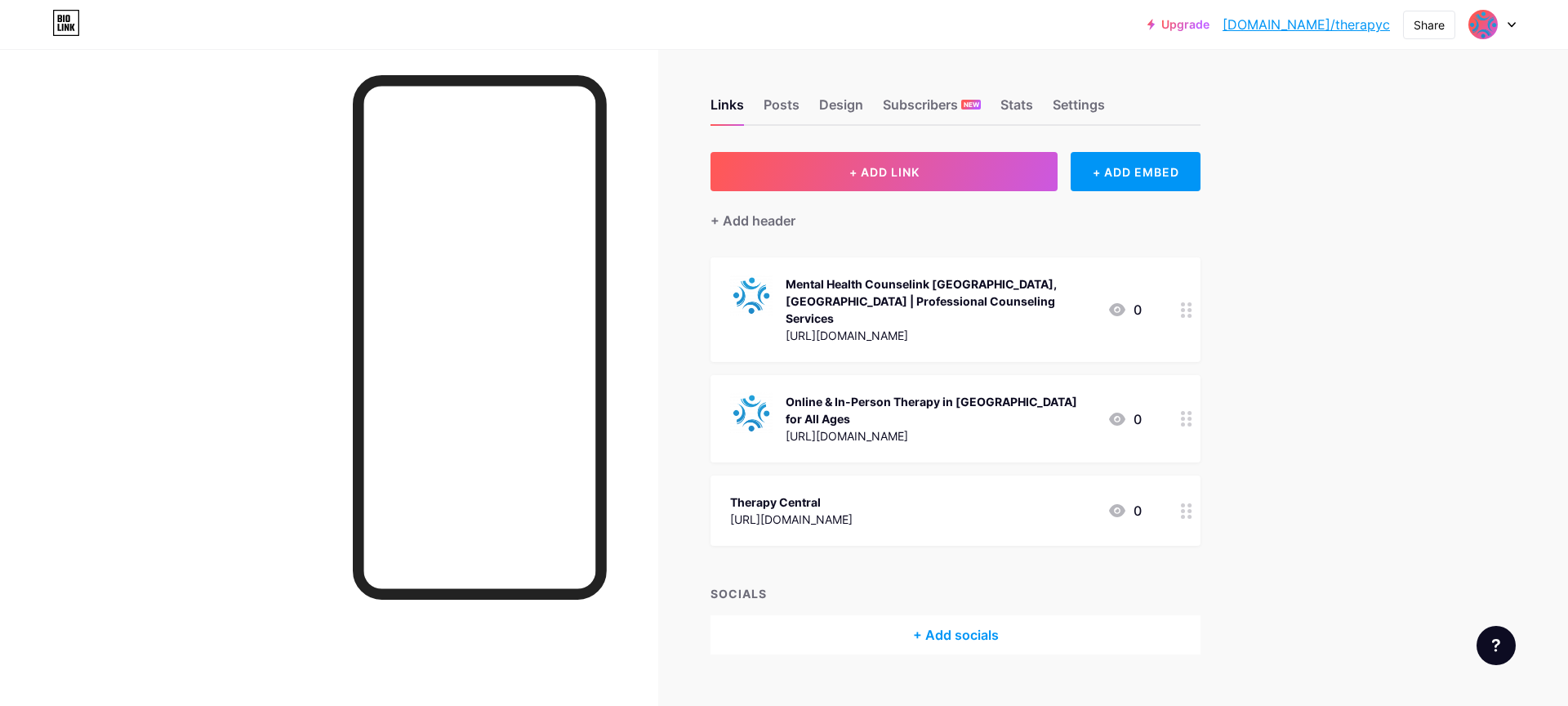
click at [990, 393] on div "Online & In-Person Therapy in [GEOGRAPHIC_DATA] for All Ages" at bounding box center [939, 409] width 309 height 34
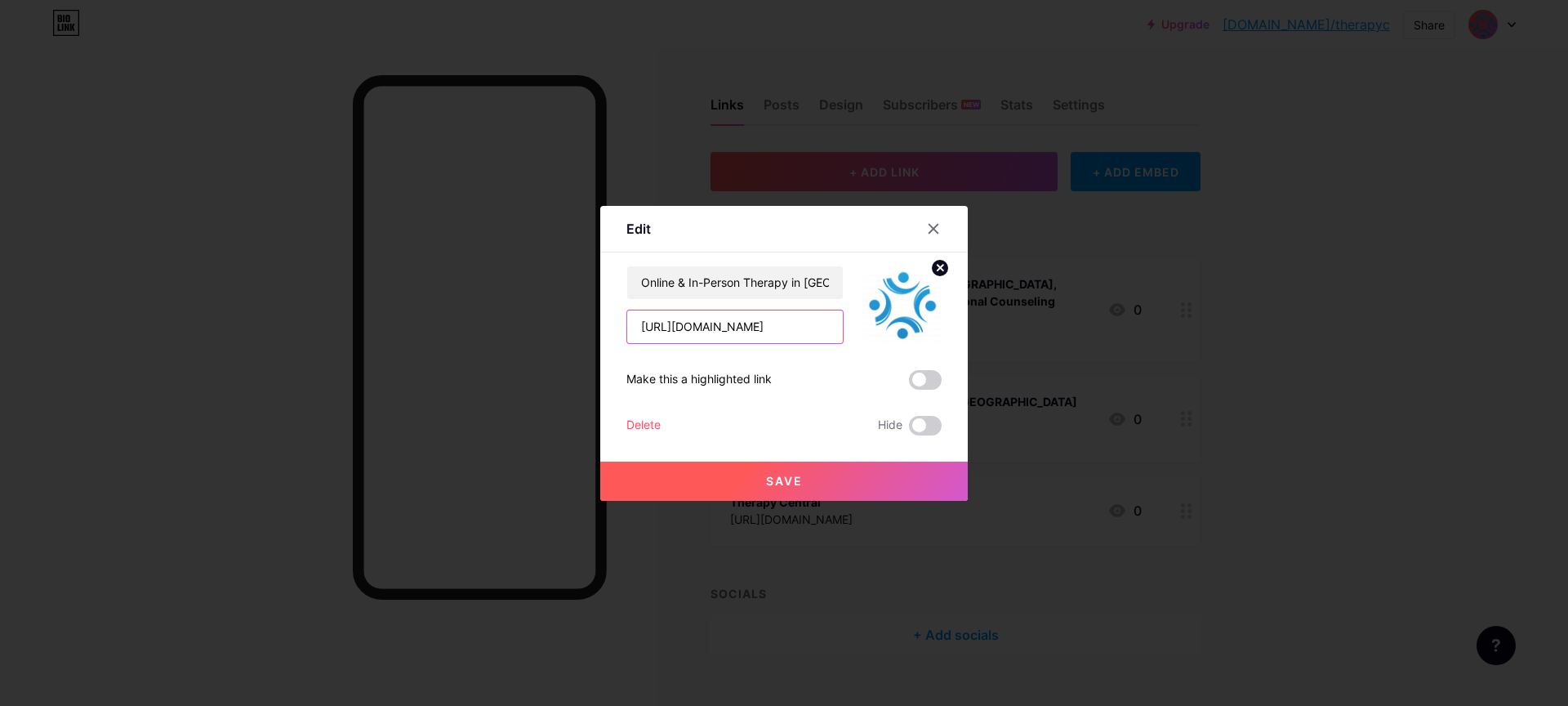
click at [755, 331] on input "[URL][DOMAIN_NAME]" at bounding box center [735, 326] width 215 height 32
click at [1338, 418] on div at bounding box center [784, 353] width 1568 height 706
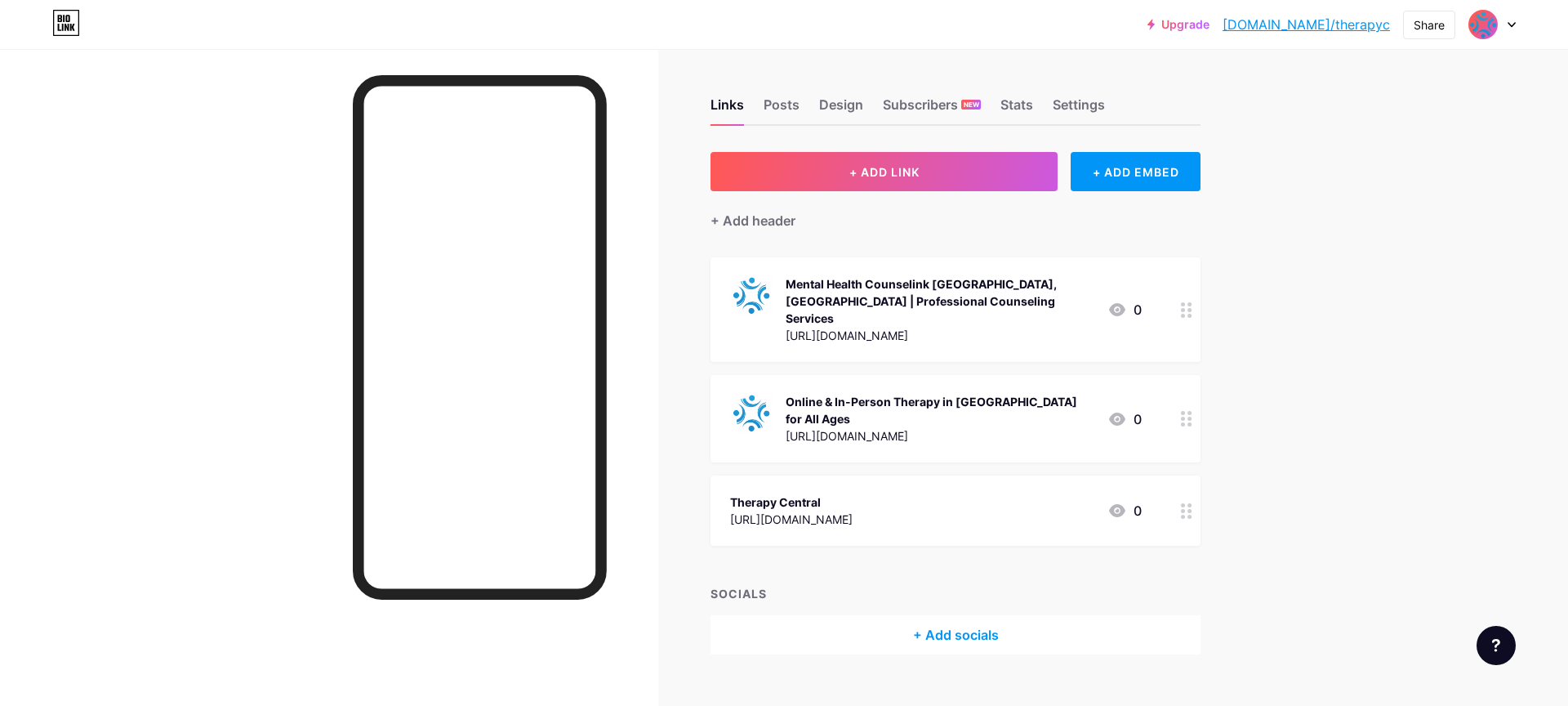
click at [1179, 400] on div at bounding box center [1186, 418] width 28 height 87
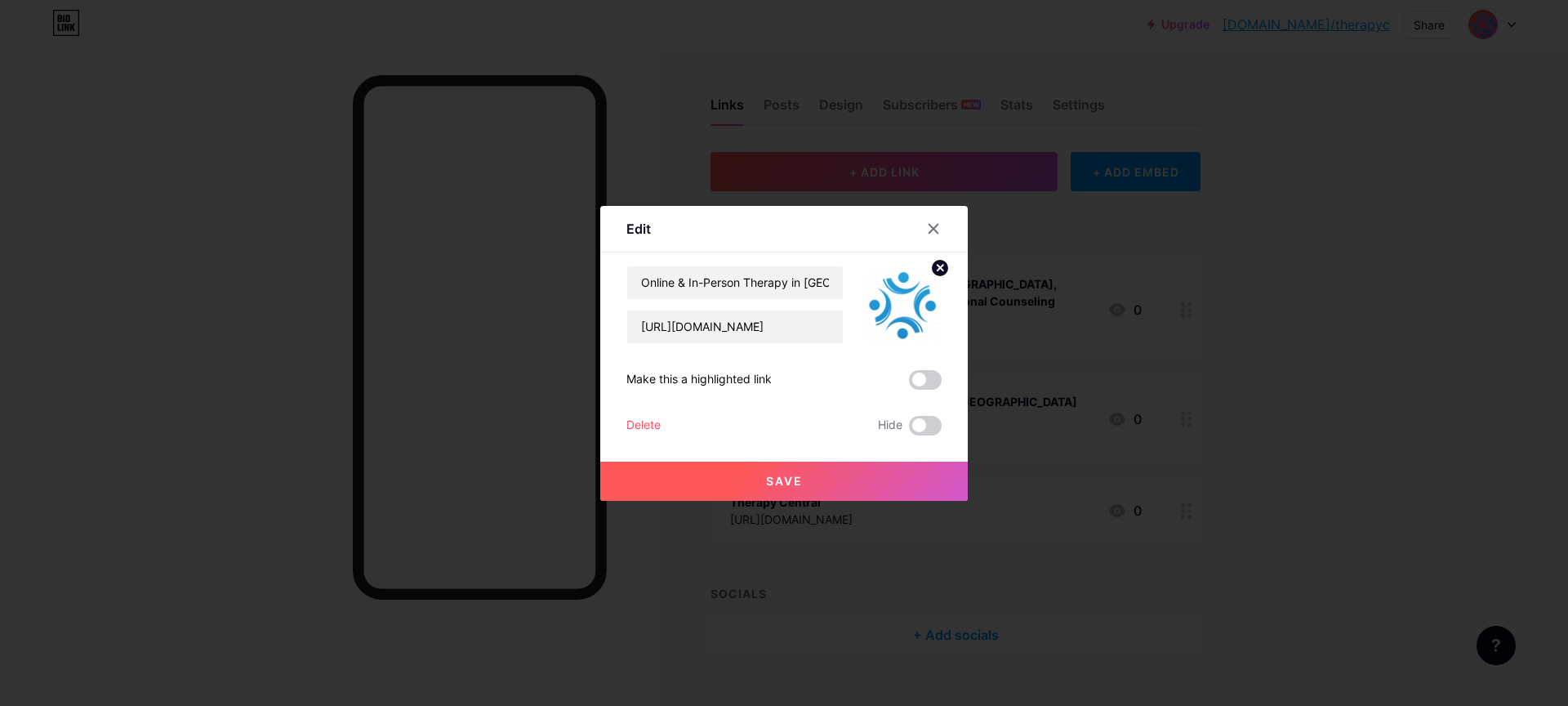
click at [1410, 352] on div at bounding box center [784, 353] width 1568 height 706
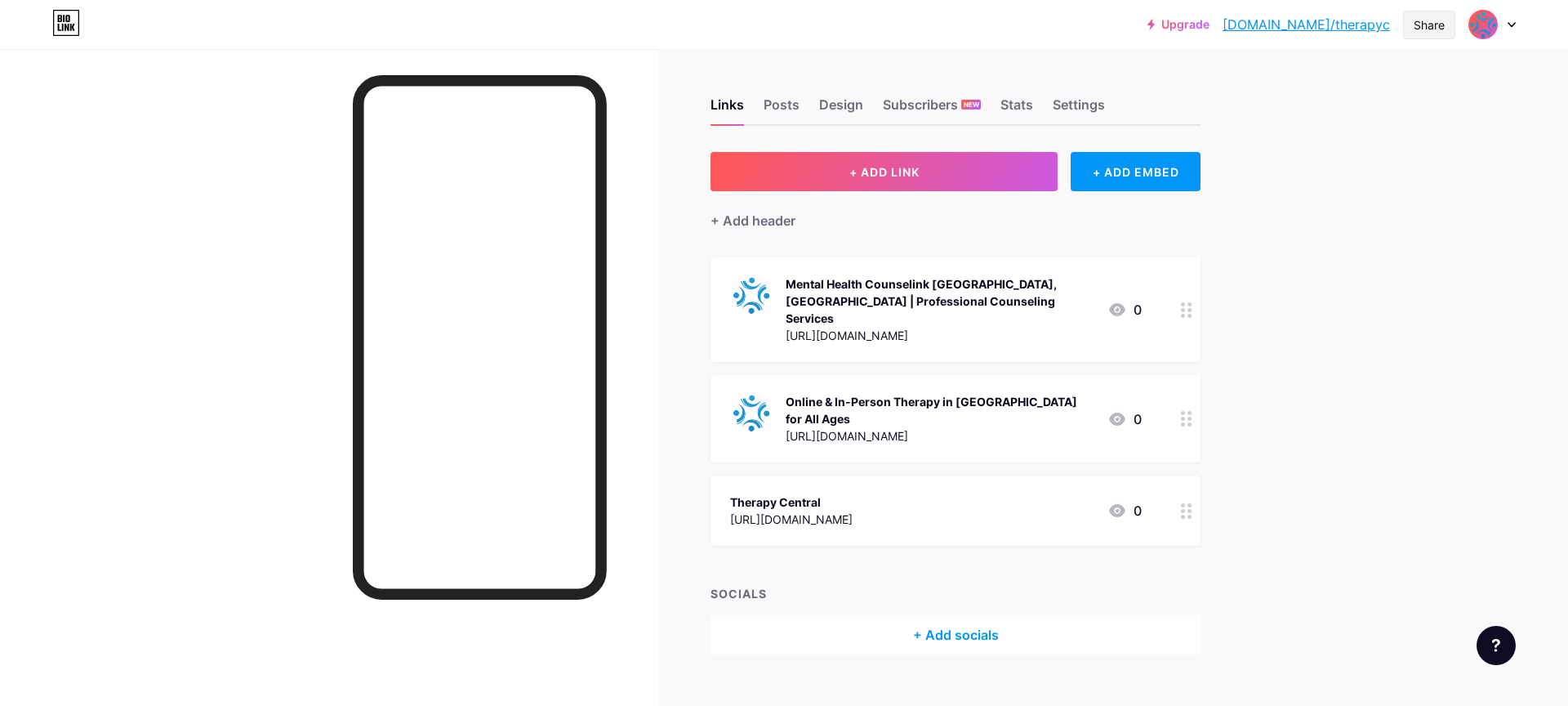
click at [1420, 37] on div "Share" at bounding box center [1428, 25] width 52 height 28
click at [1334, 82] on div "Copy link" at bounding box center [1333, 84] width 244 height 39
